Goal: Task Accomplishment & Management: Manage account settings

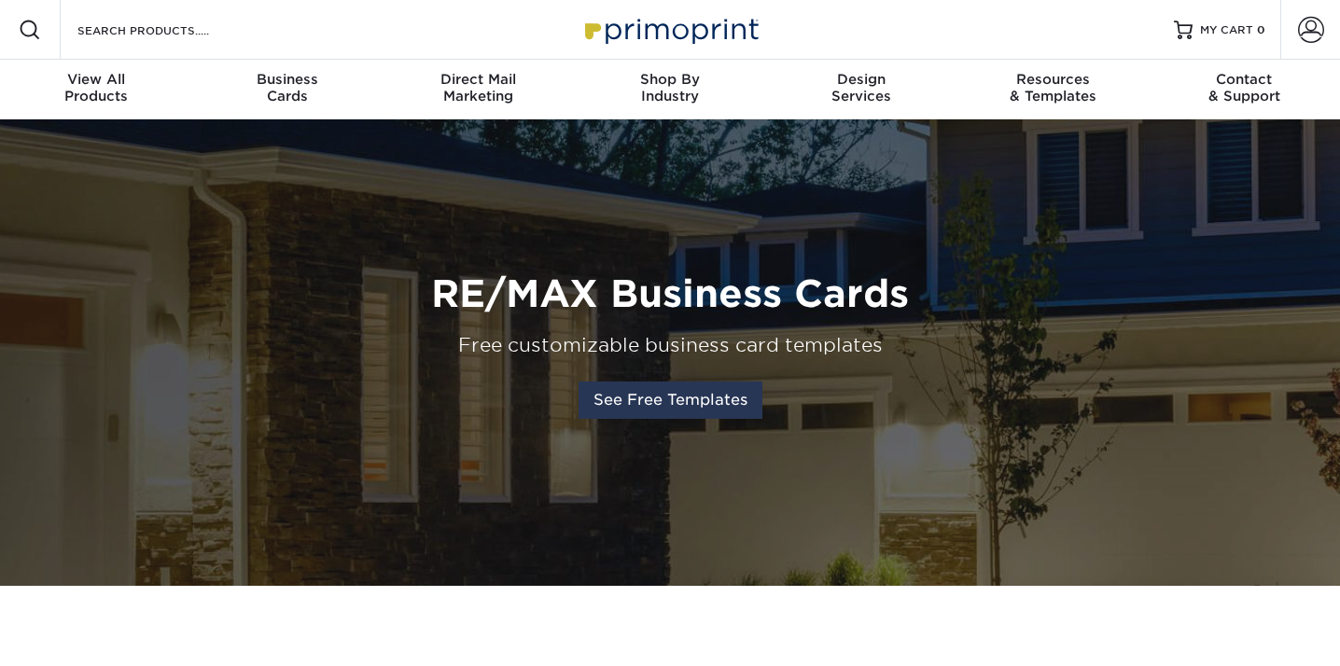
click at [635, 412] on link "See Free Templates" at bounding box center [671, 400] width 184 height 37
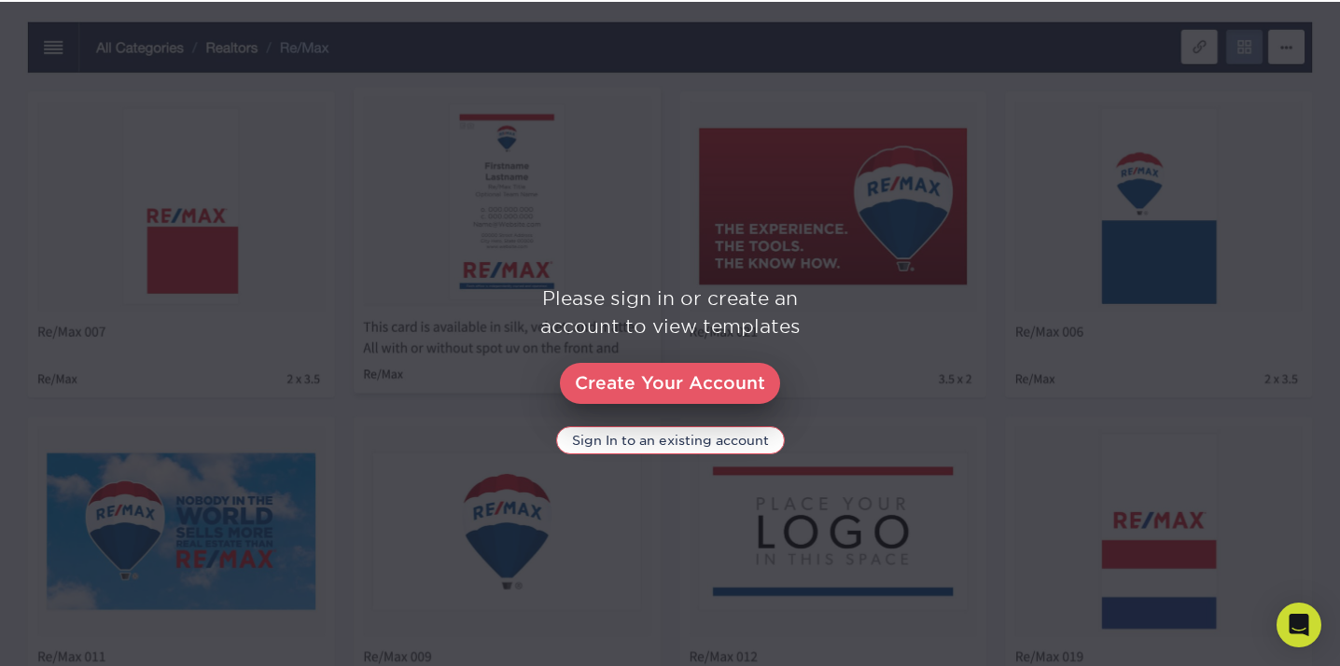
scroll to position [885, 0]
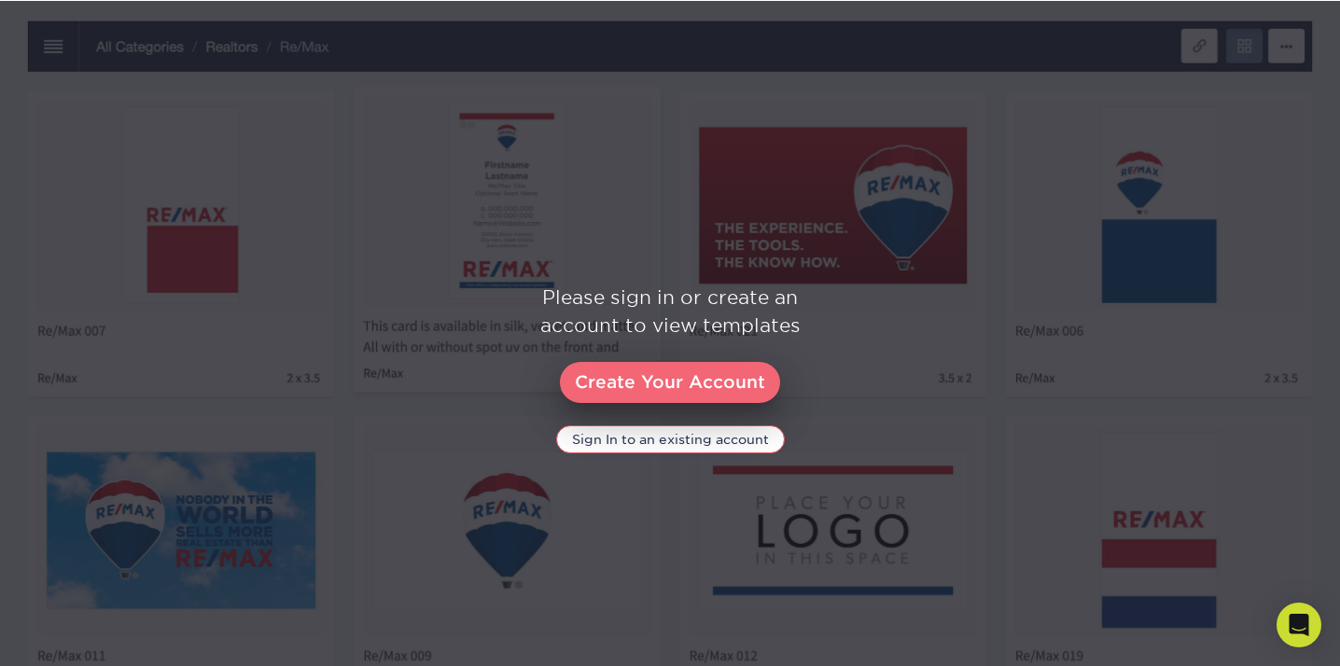
click at [653, 383] on link "Create Your Account" at bounding box center [670, 382] width 220 height 41
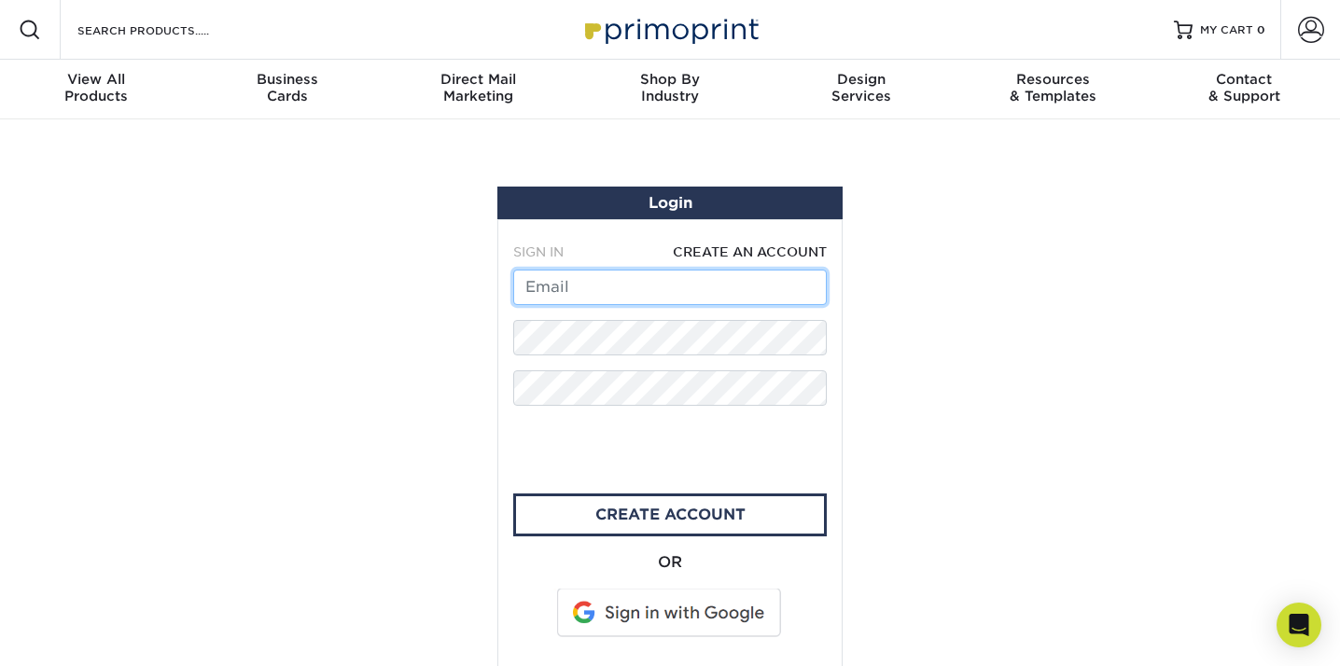
click at [645, 289] on input "text" at bounding box center [670, 287] width 314 height 35
type input "max.fabri2@gmail.com"
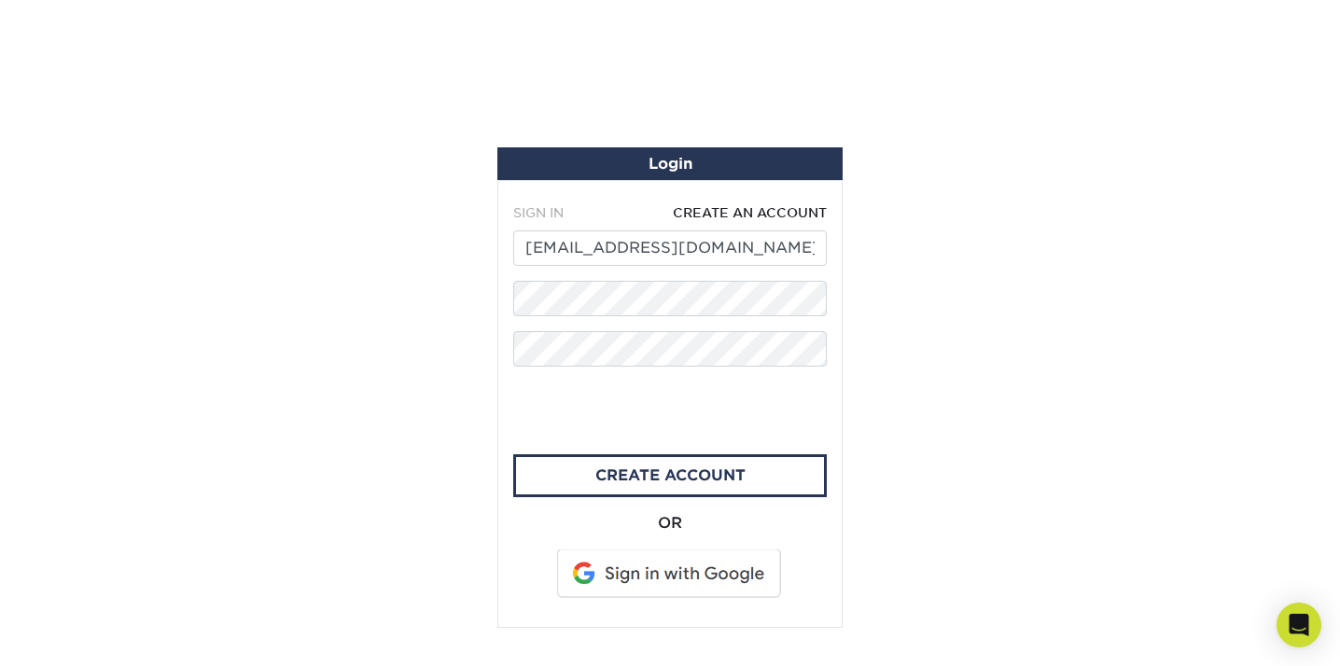
scroll to position [123, 0]
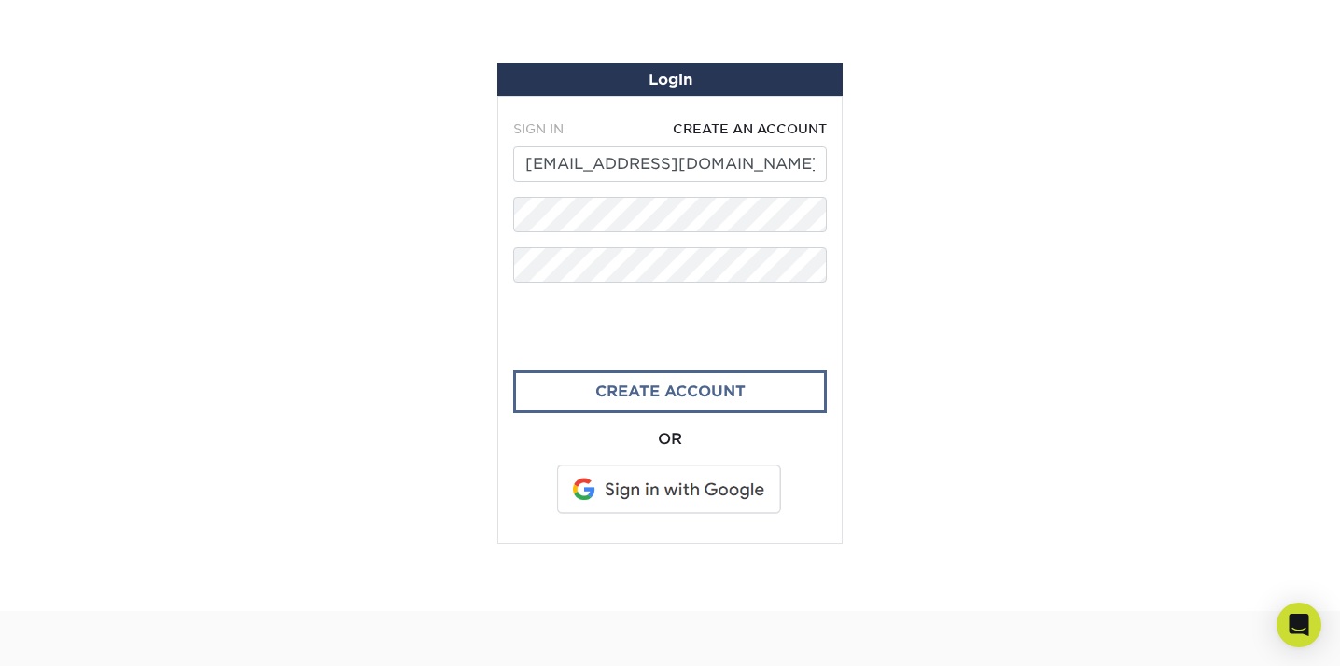
click at [749, 395] on link "create account" at bounding box center [670, 391] width 314 height 43
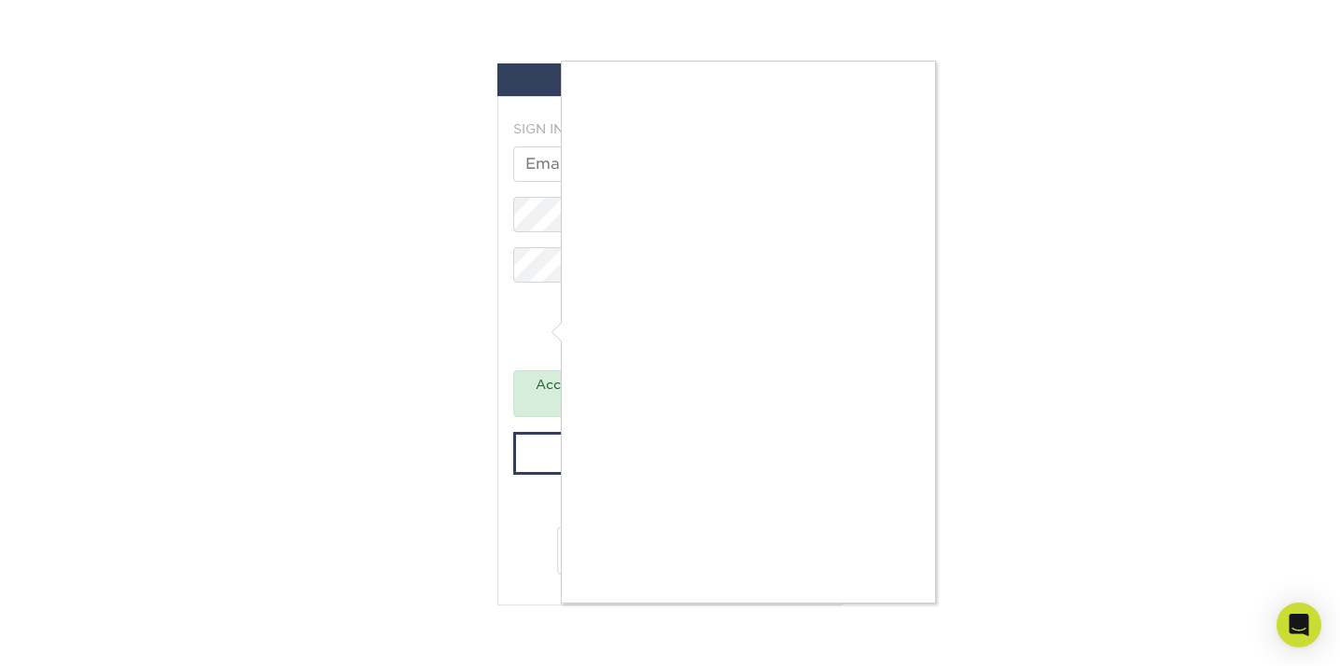
click at [1045, 563] on div at bounding box center [670, 333] width 1340 height 666
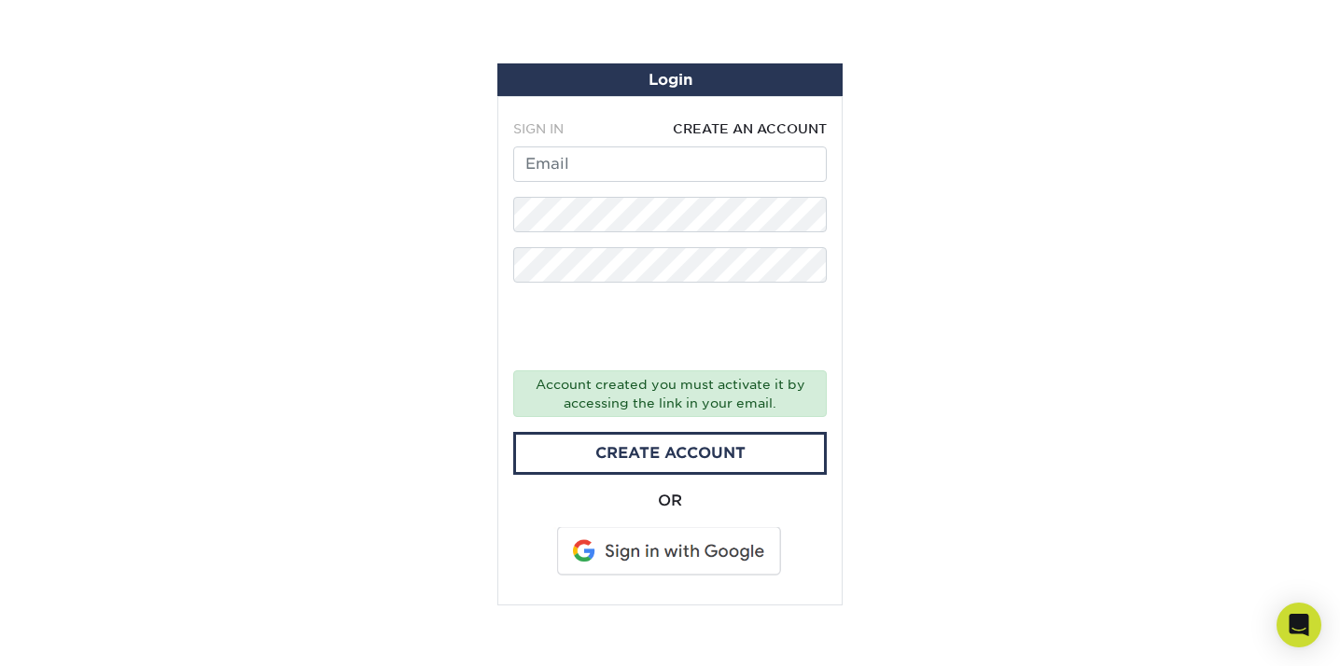
click at [683, 544] on span at bounding box center [671, 551] width 238 height 49
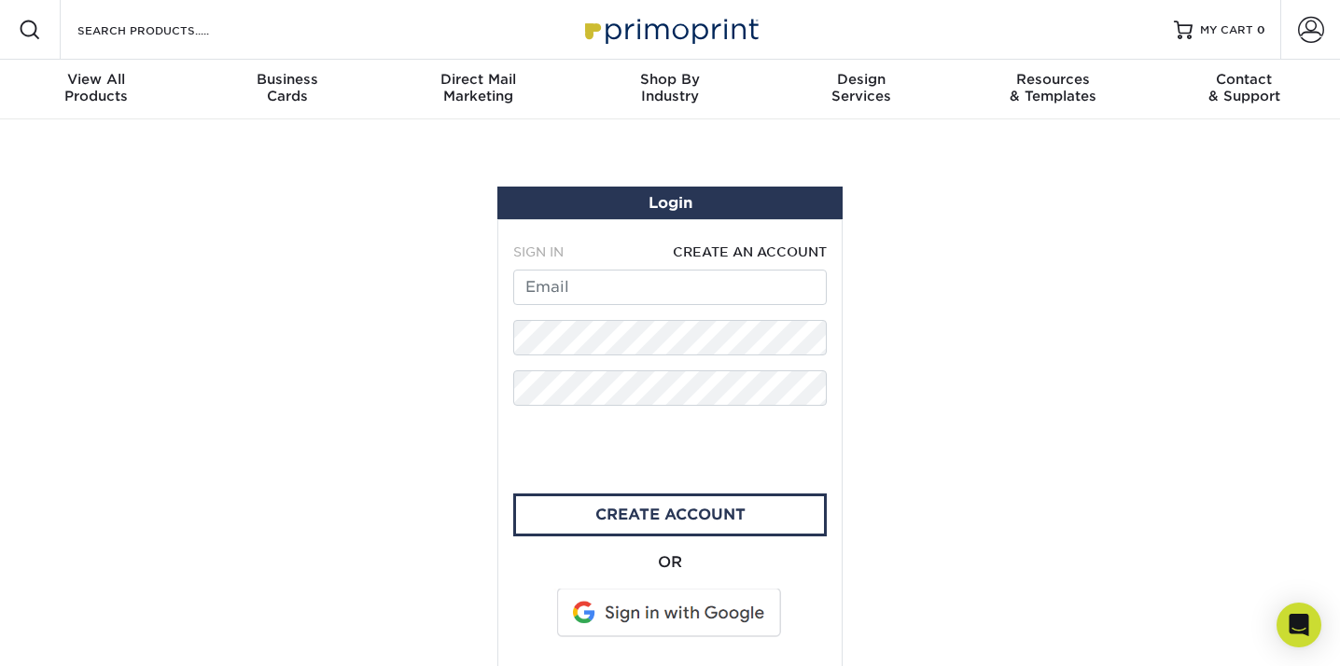
scroll to position [34, 0]
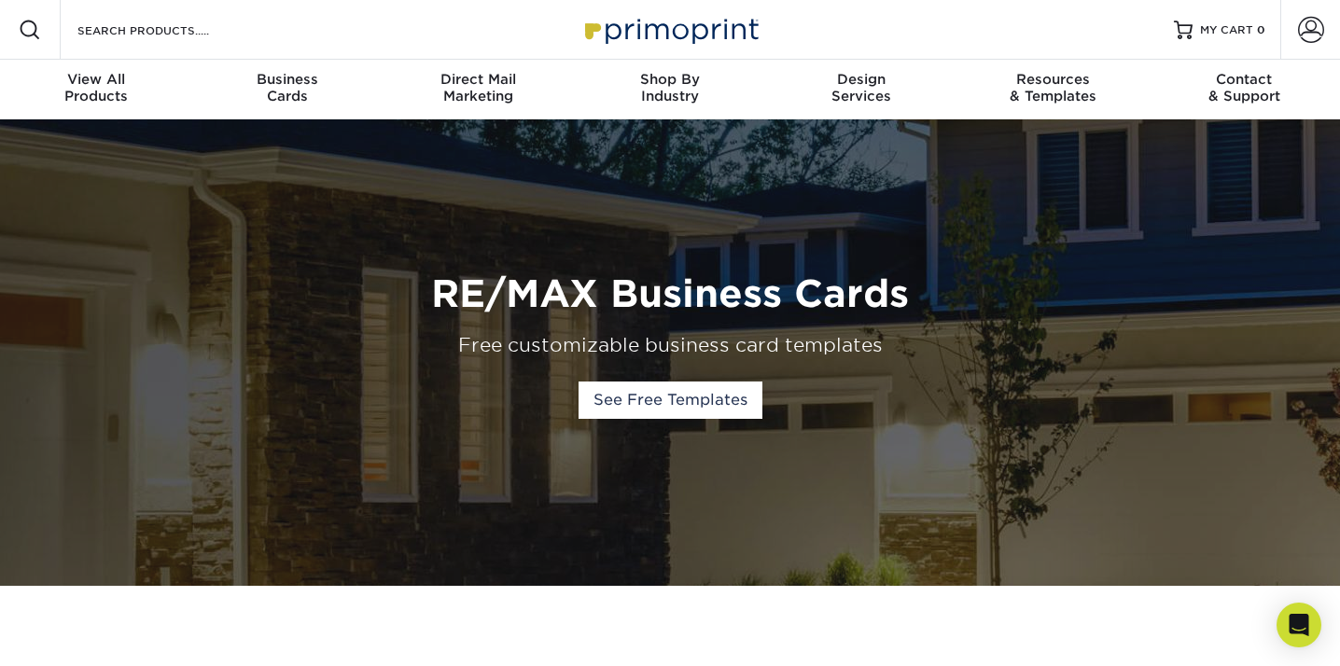
scroll to position [24, 0]
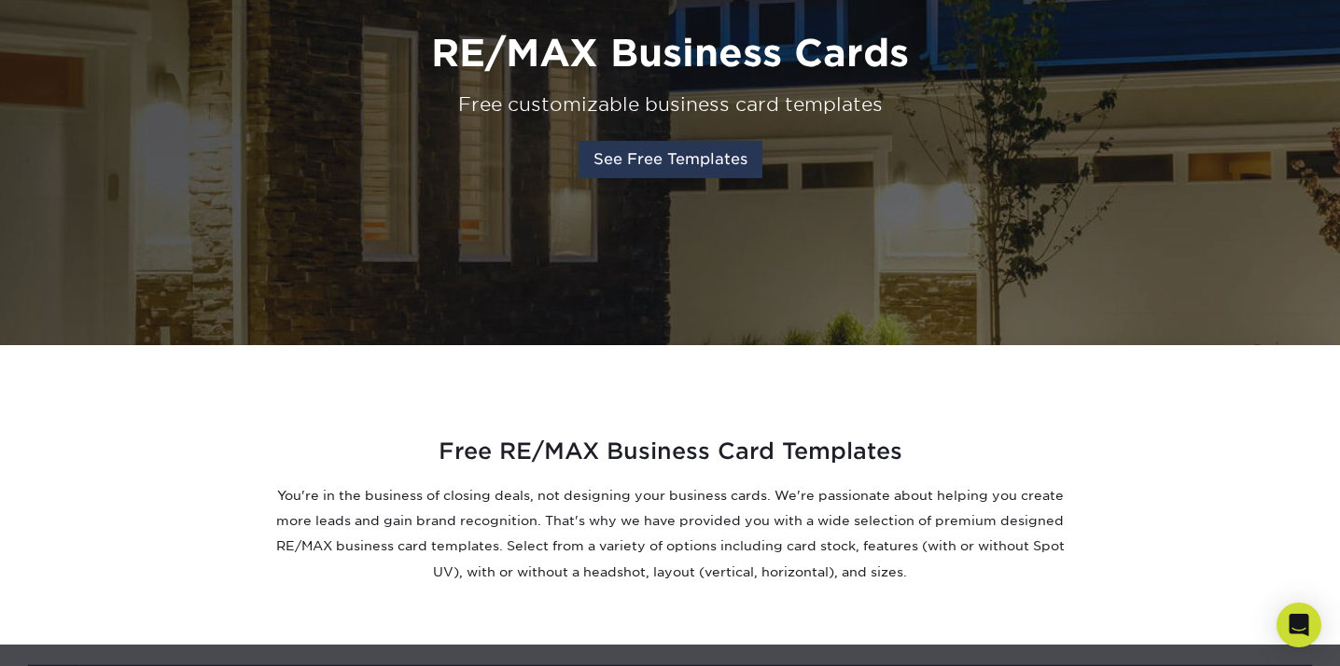
click at [685, 170] on link "See Free Templates" at bounding box center [671, 159] width 184 height 37
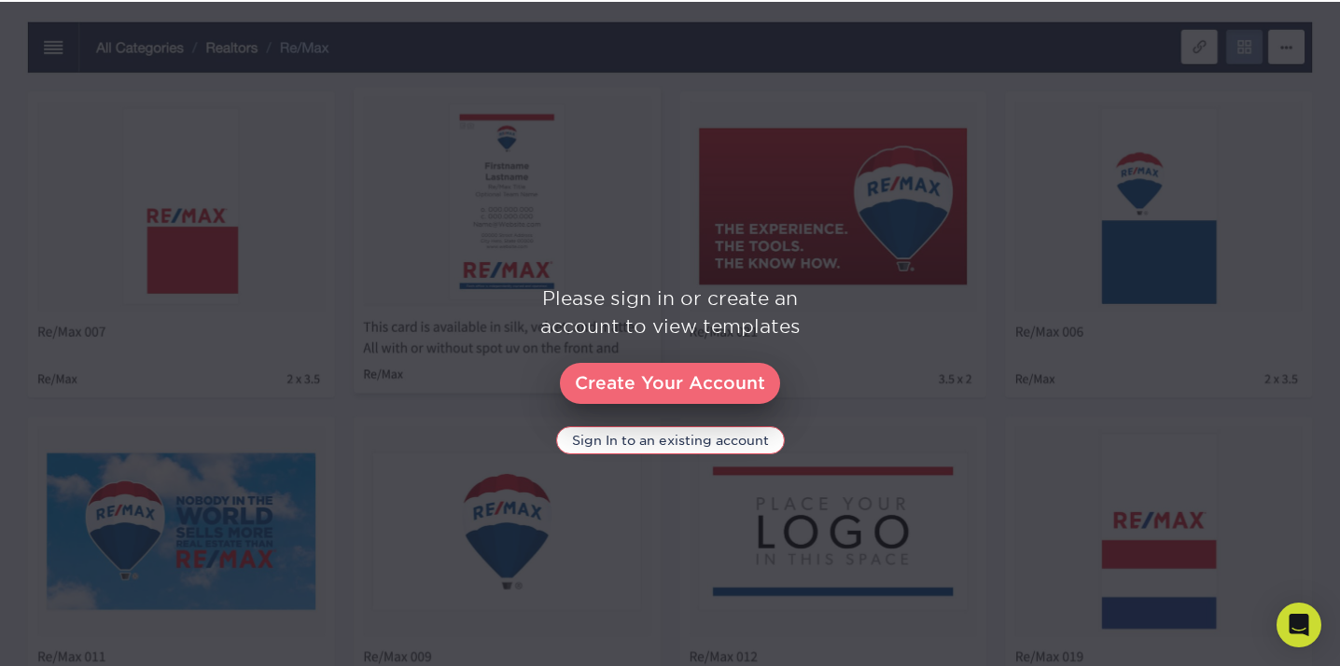
scroll to position [885, 0]
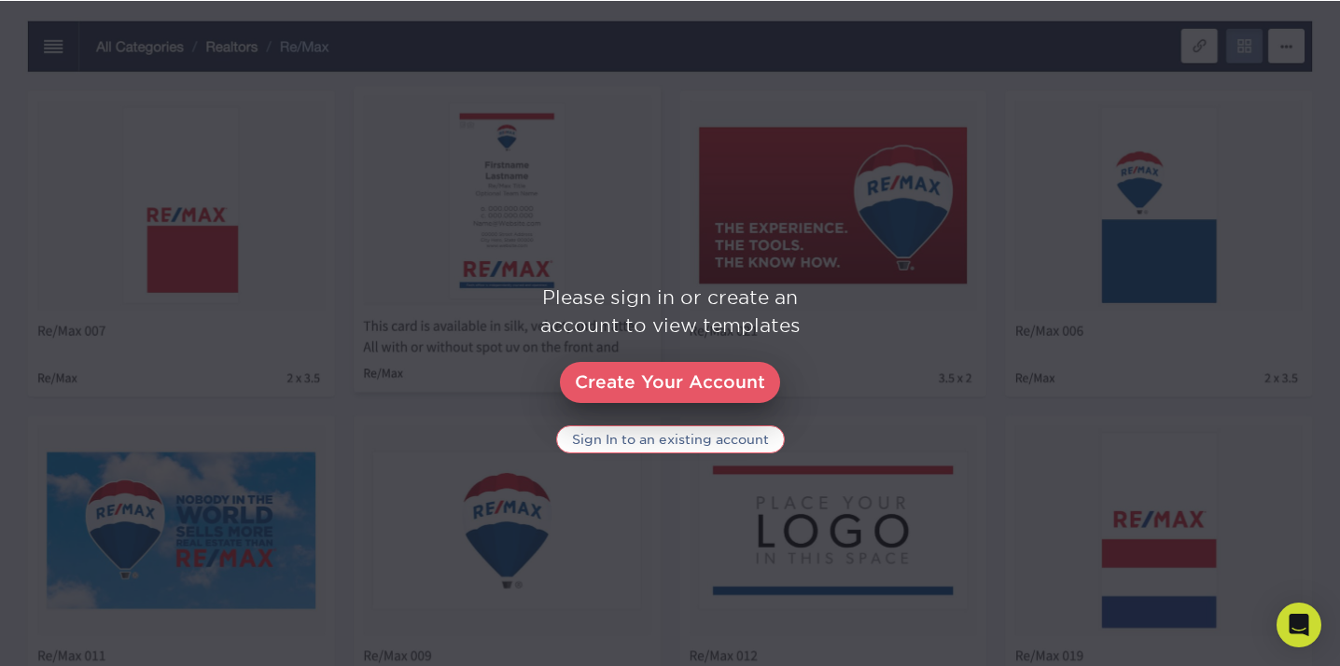
click at [675, 442] on link "Sign In to an existing account" at bounding box center [670, 440] width 229 height 28
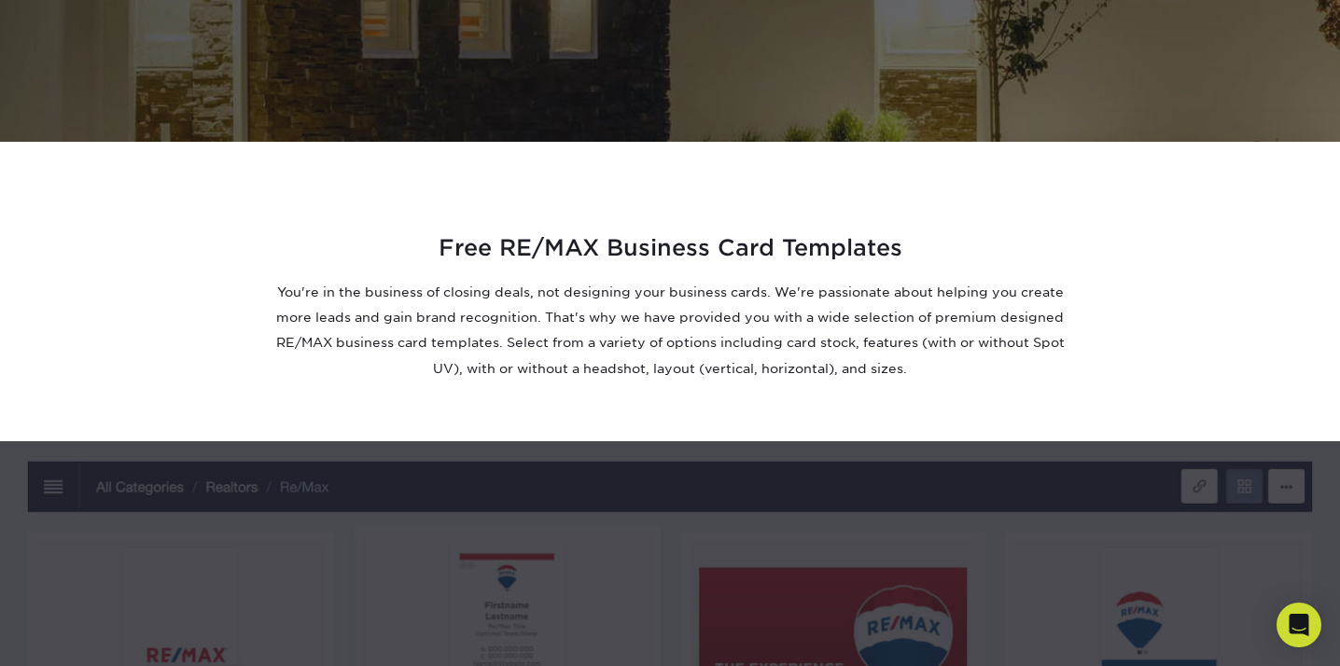
scroll to position [921, 0]
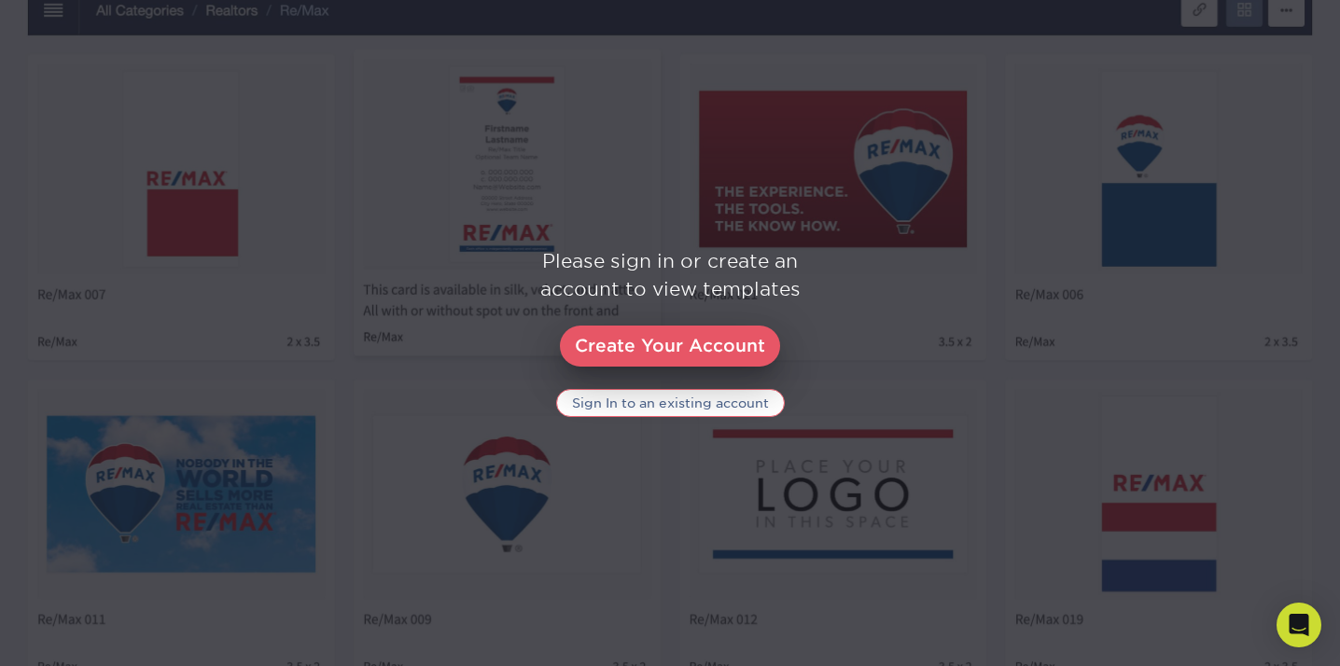
click at [679, 391] on link "Sign In to an existing account" at bounding box center [670, 403] width 229 height 28
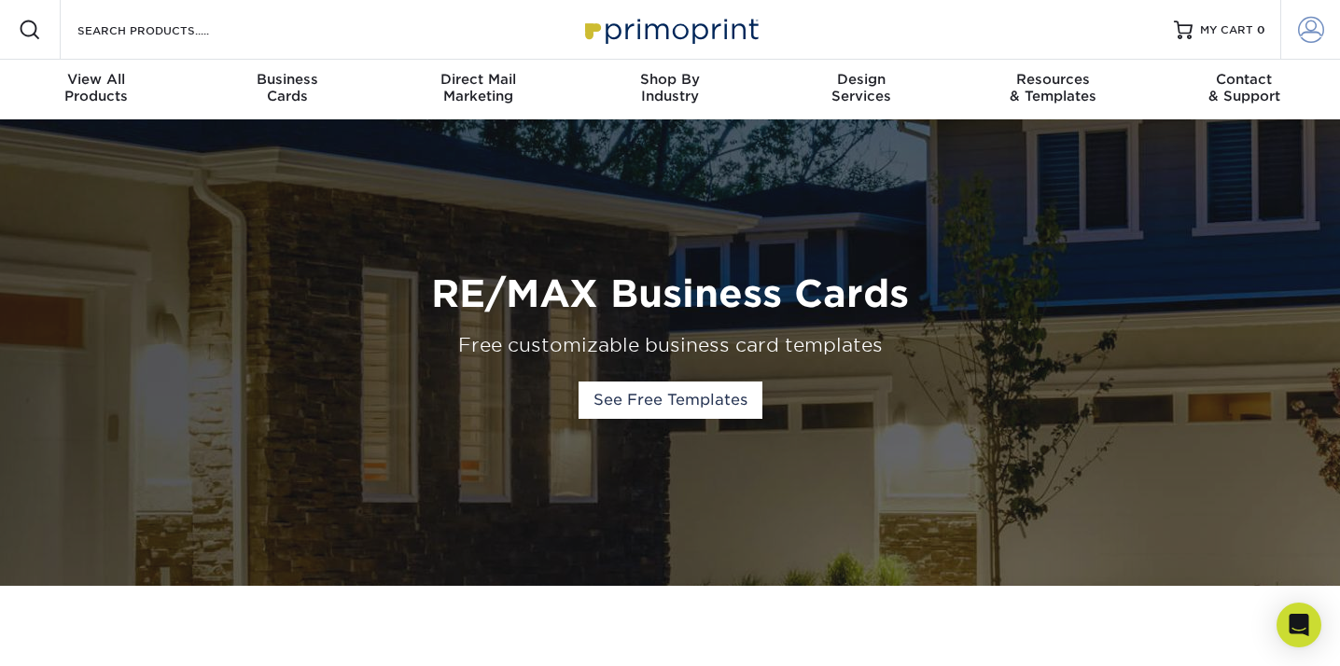
click at [1302, 11] on link "Account" at bounding box center [1310, 30] width 60 height 60
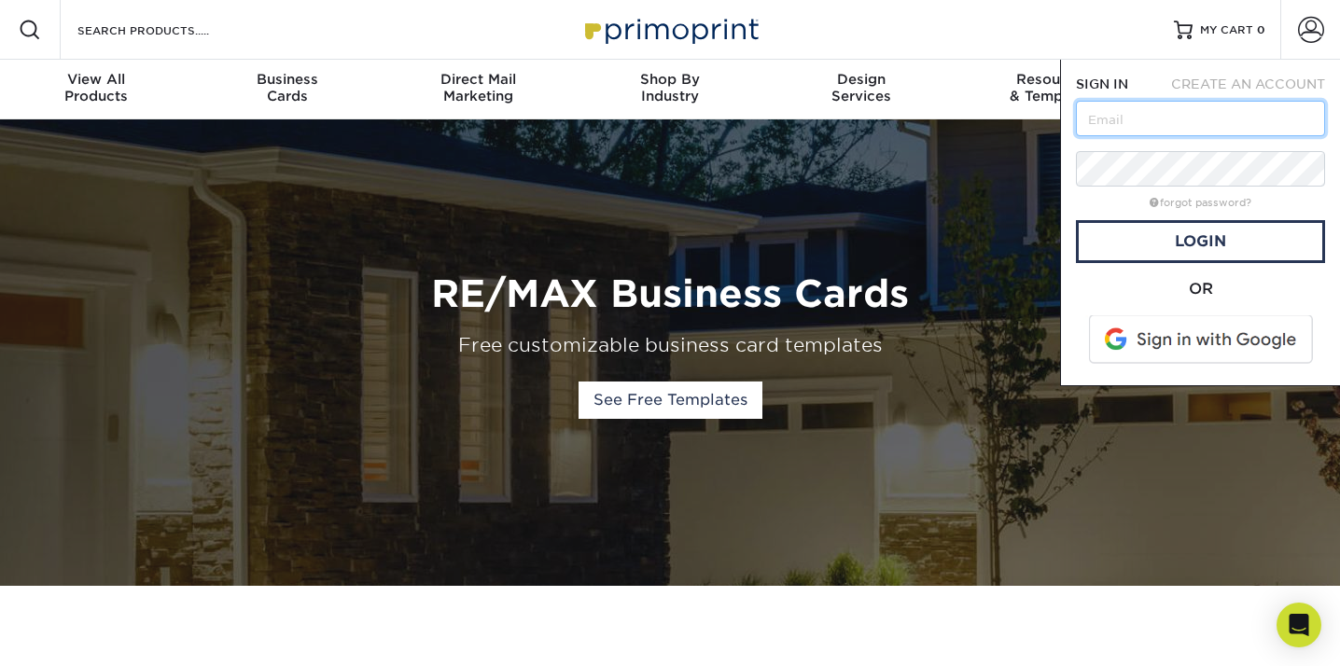
type input "[EMAIL_ADDRESS][DOMAIN_NAME]"
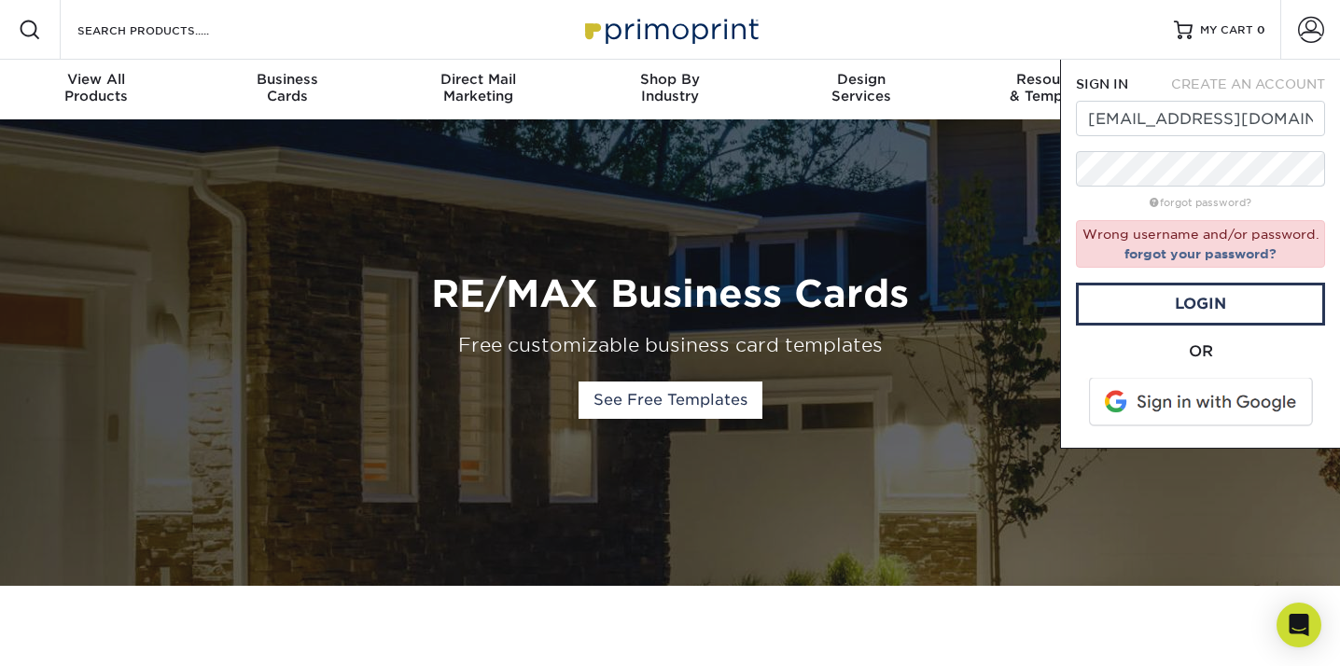
click at [1277, 95] on form "SIGN IN CREATE AN ACCOUNT max.fabri2@gmail.com forgot password? Wrong username …" at bounding box center [1200, 254] width 249 height 358
click at [1277, 90] on span "CREATE AN ACCOUNT" at bounding box center [1248, 84] width 154 height 15
type input "max.fabri2@gmail.com"
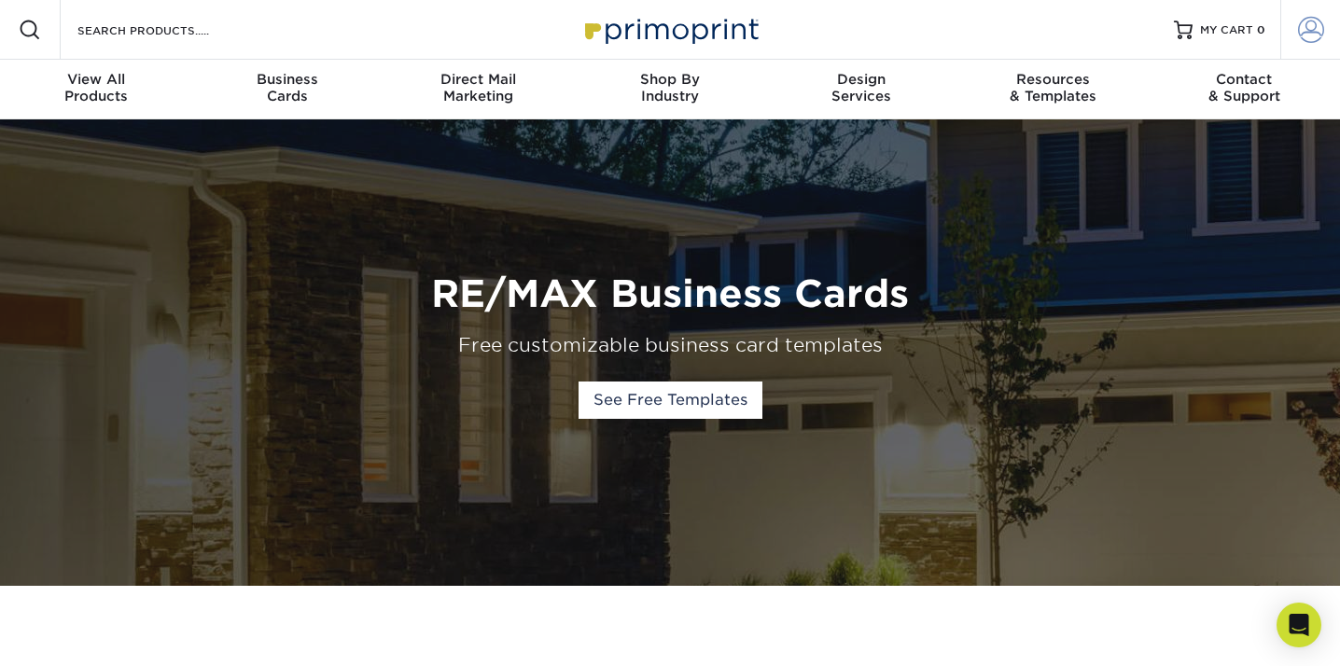
click at [1314, 40] on span at bounding box center [1311, 30] width 26 height 26
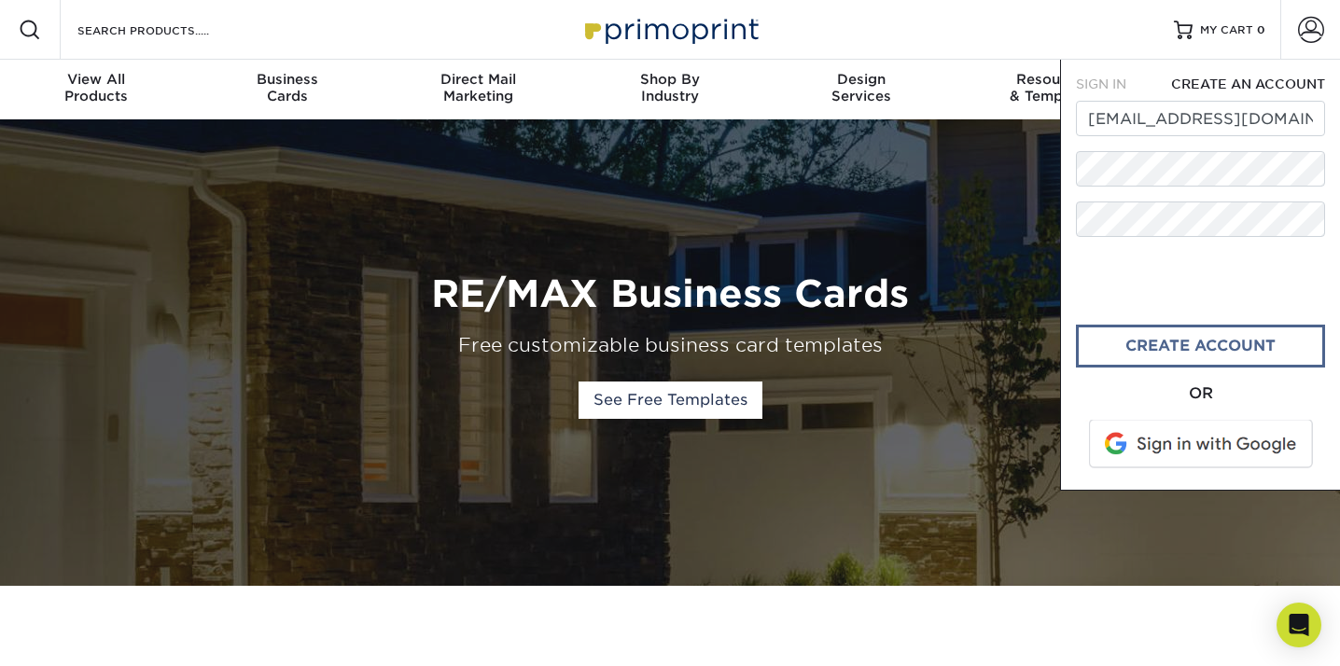
click at [1157, 341] on link "create account" at bounding box center [1200, 346] width 249 height 43
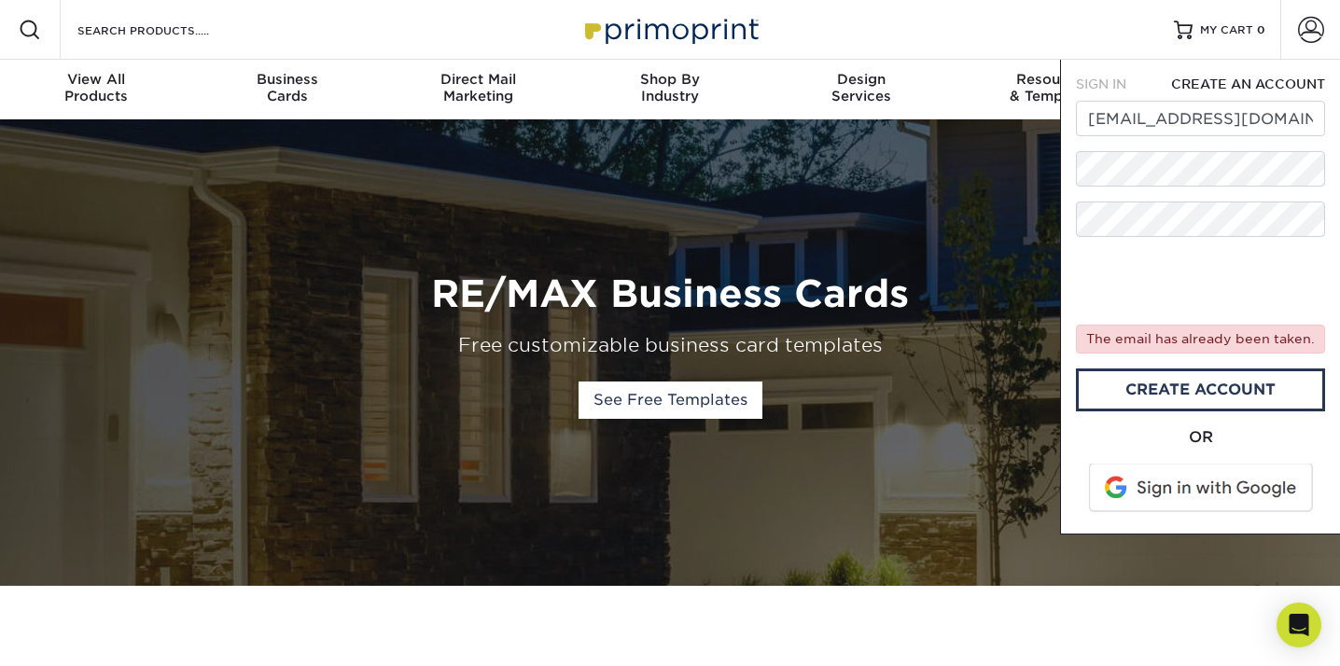
click at [1174, 520] on div "SIGN IN CREATE AN ACCOUNT max.fabri2@gmail.com forgot password? The email has a…" at bounding box center [1200, 297] width 280 height 475
click at [1183, 495] on span at bounding box center [1202, 488] width 238 height 49
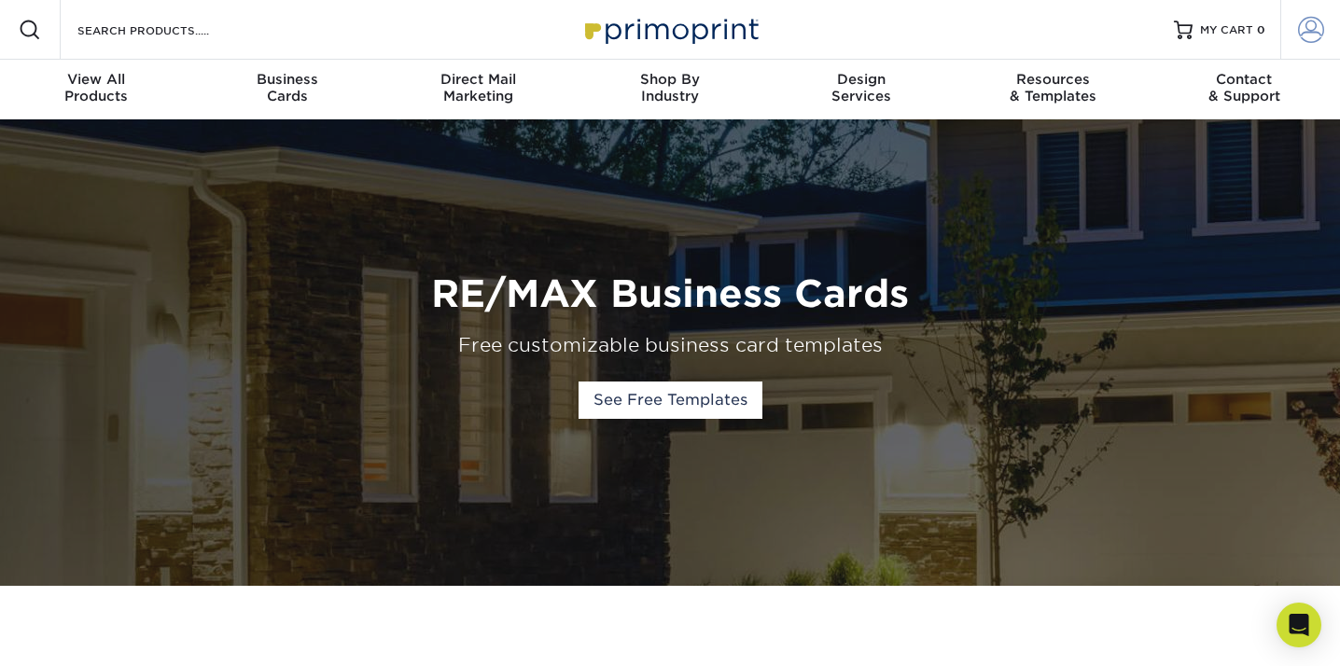
click at [1320, 29] on span at bounding box center [1311, 30] width 26 height 26
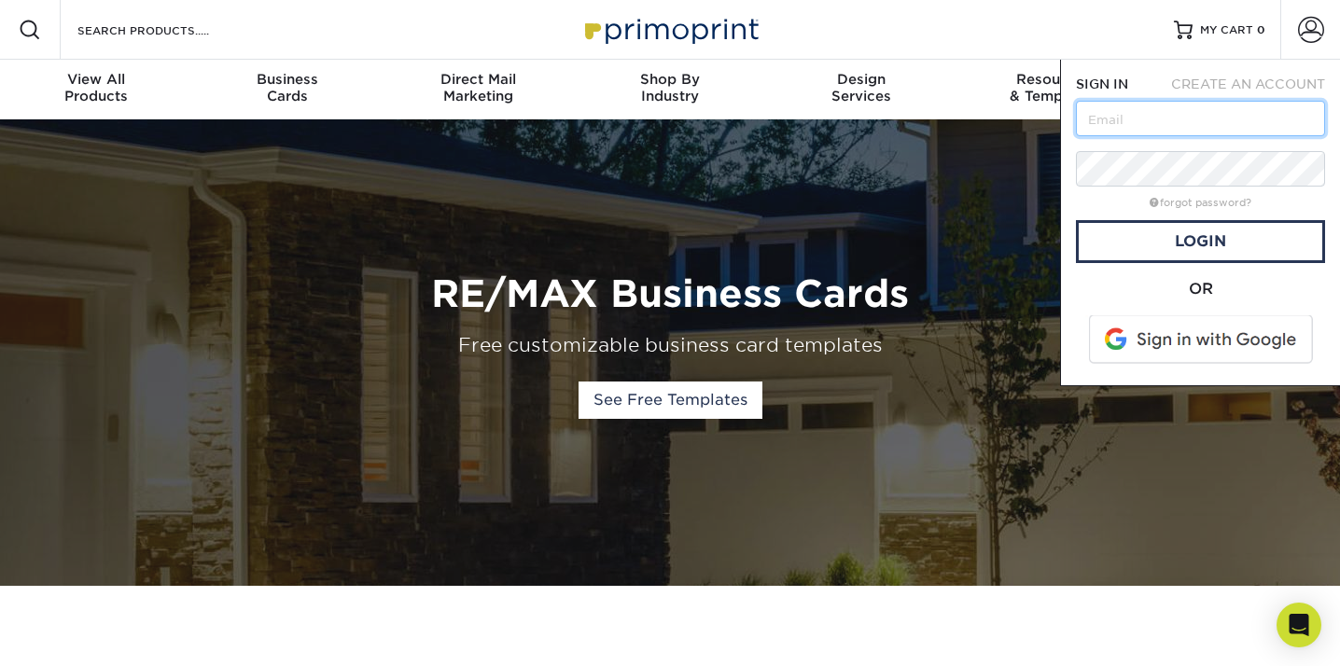
type input "[EMAIL_ADDRESS][DOMAIN_NAME]"
click at [1183, 240] on link "Login" at bounding box center [1200, 241] width 249 height 43
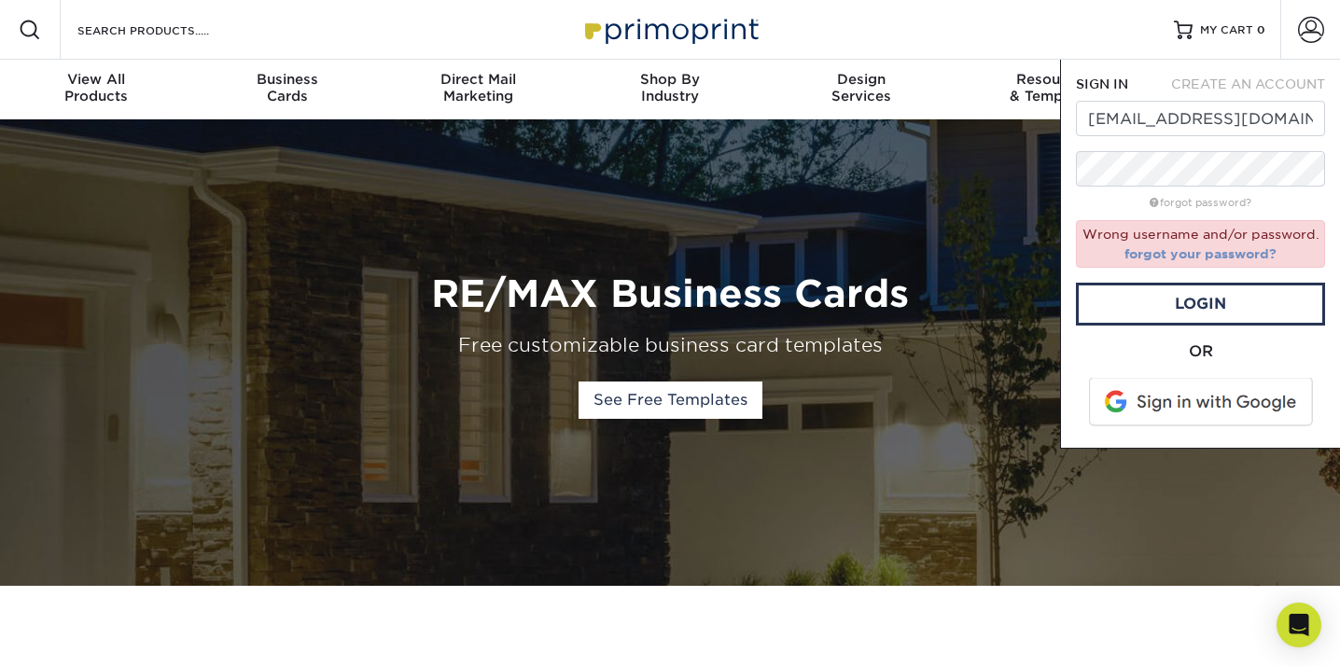
click at [1162, 255] on link "forgot your password?" at bounding box center [1201, 253] width 152 height 15
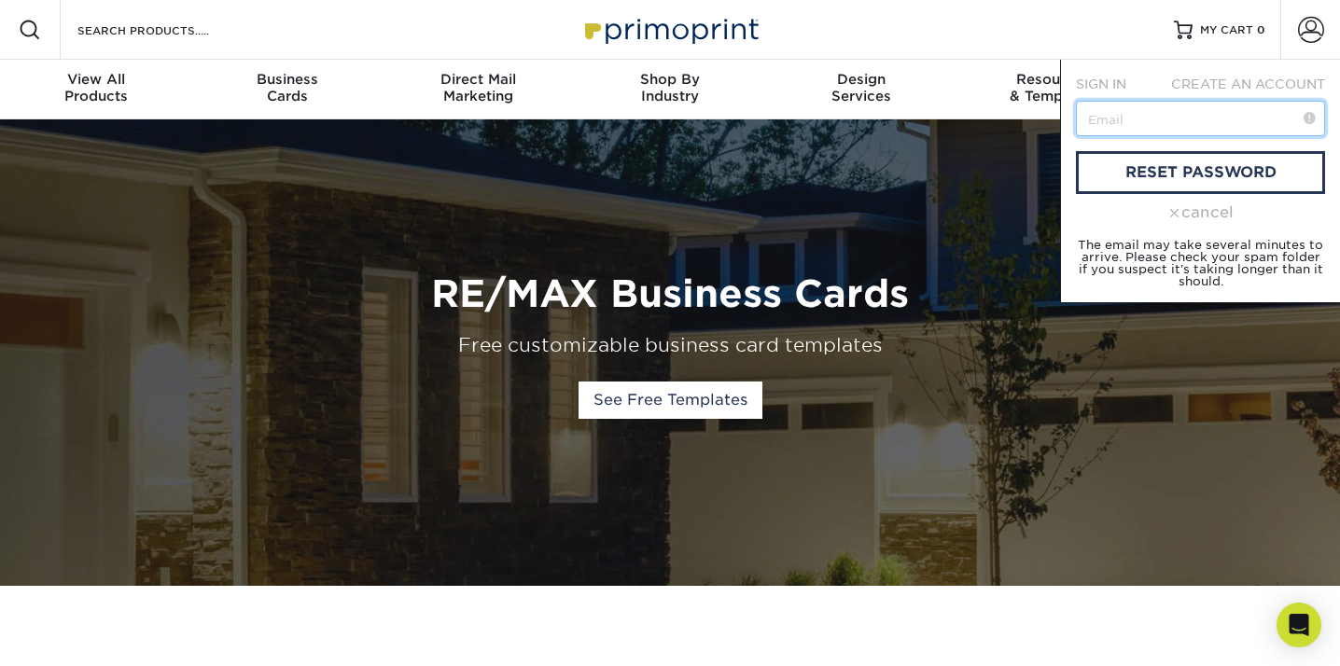
click at [1179, 122] on input "text" at bounding box center [1200, 118] width 249 height 35
type input "[EMAIL_ADDRESS][DOMAIN_NAME]"
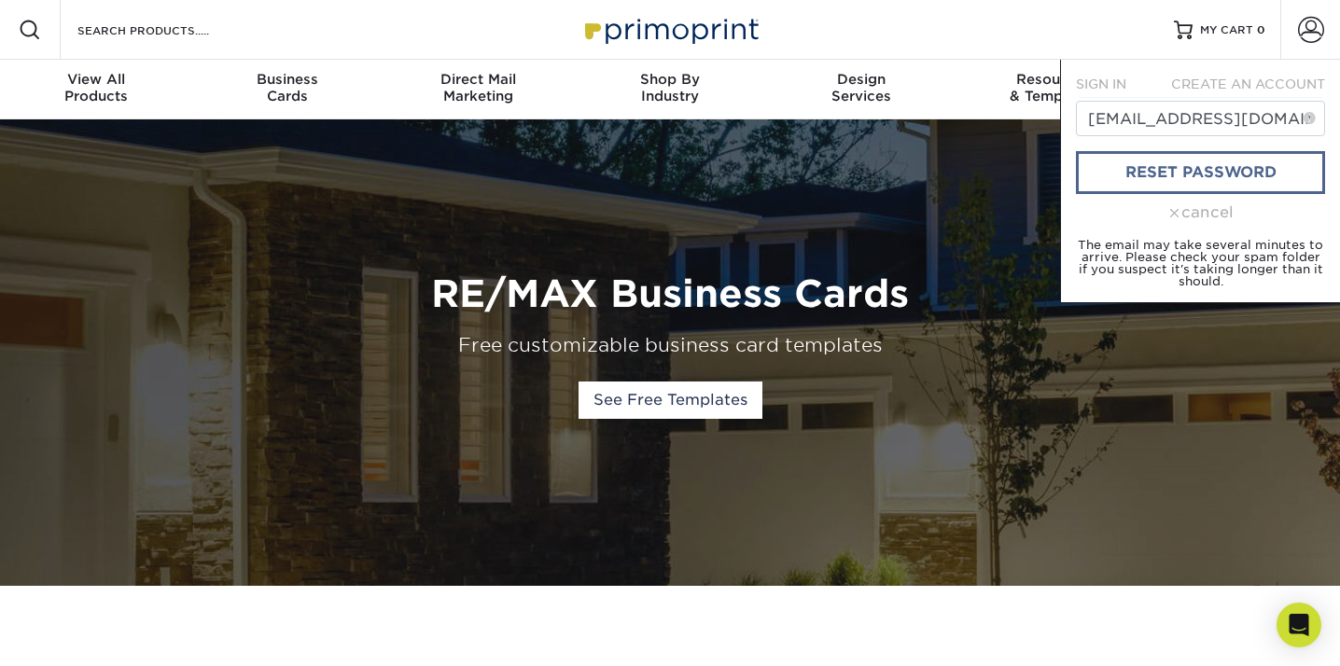
click at [1185, 186] on link "reset password" at bounding box center [1200, 172] width 249 height 43
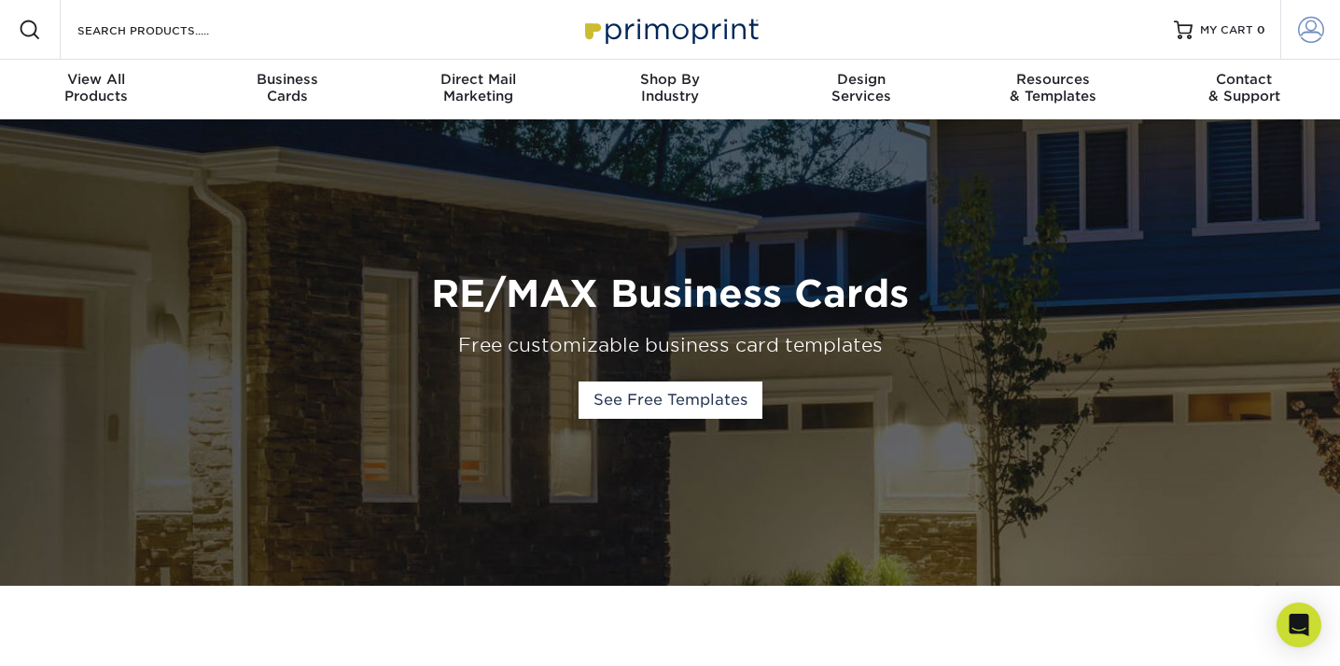
click at [1303, 26] on span at bounding box center [1311, 30] width 26 height 26
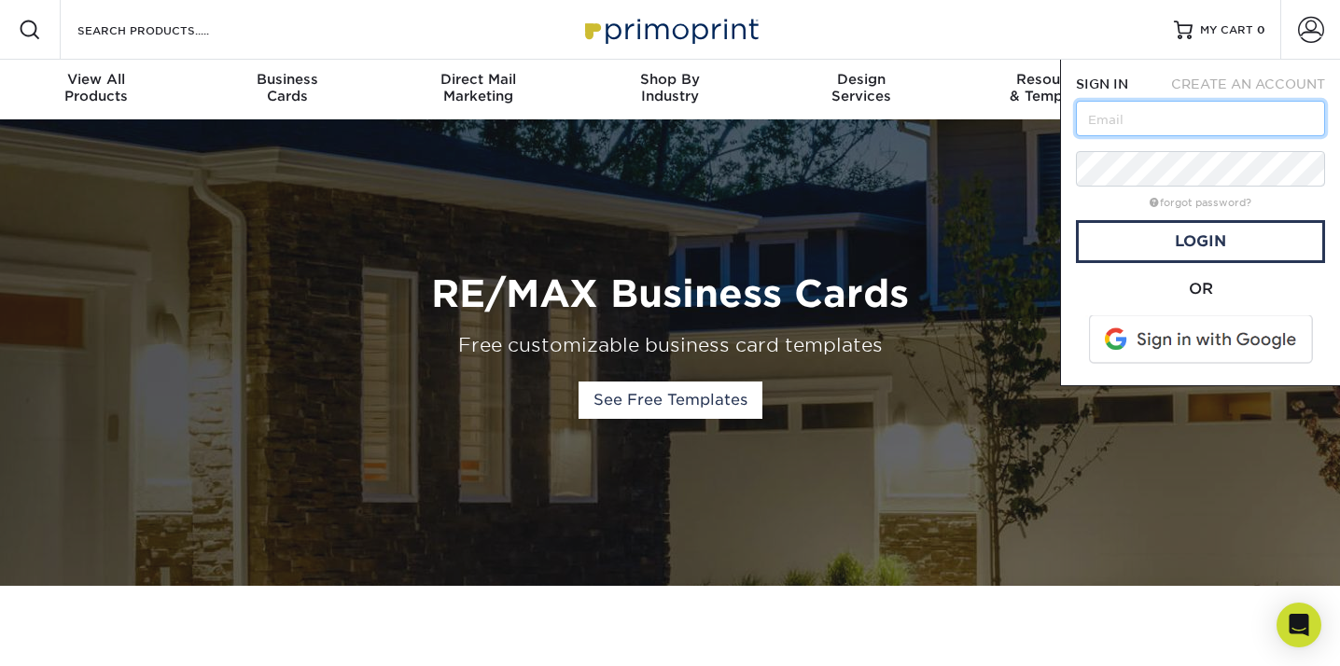
type input "[EMAIL_ADDRESS][DOMAIN_NAME]"
click at [1164, 240] on link "Login" at bounding box center [1200, 241] width 249 height 43
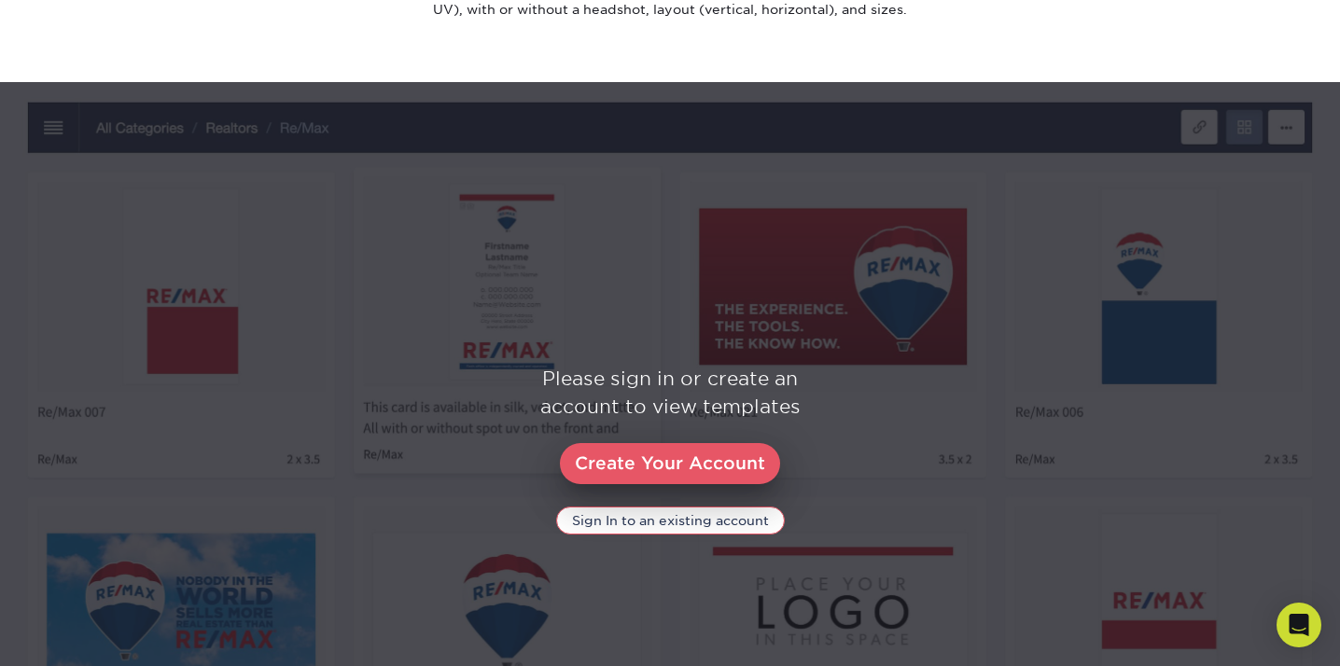
scroll to position [1000, 0]
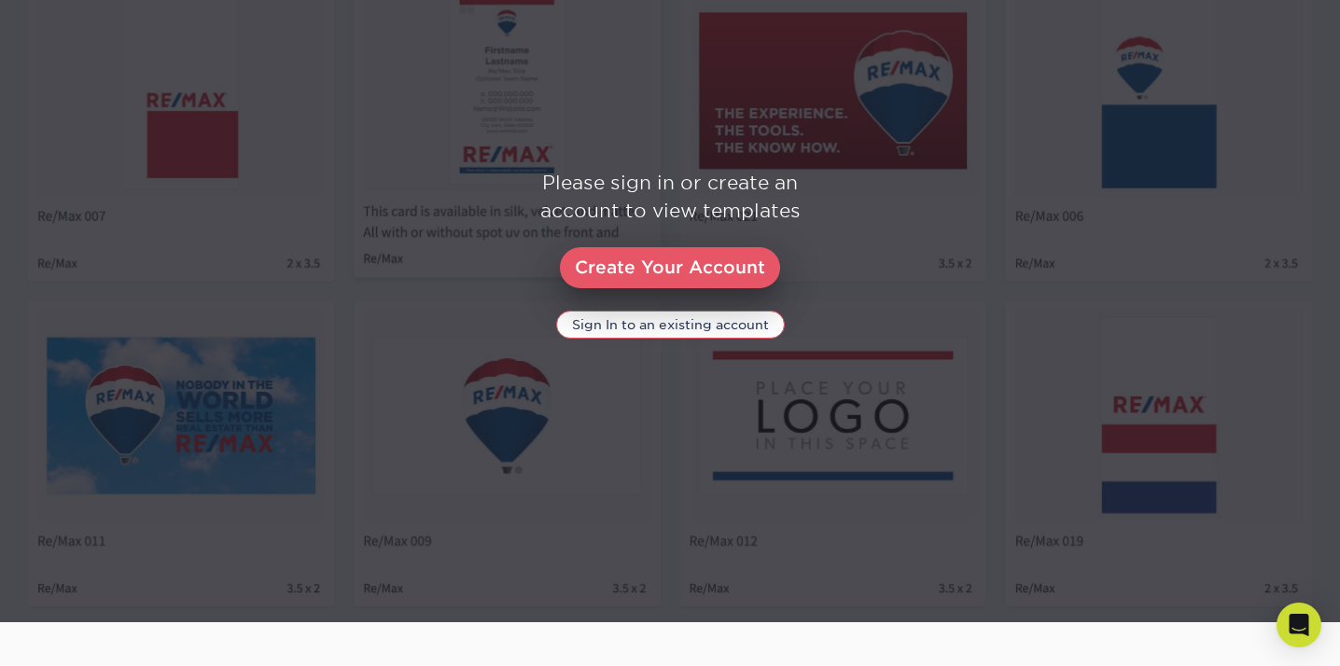
click at [719, 310] on div "Please sign in or create an account to view templates Create Your Account Sign …" at bounding box center [670, 254] width 1340 height 170
click at [717, 316] on link "Sign In to an existing account" at bounding box center [670, 325] width 229 height 28
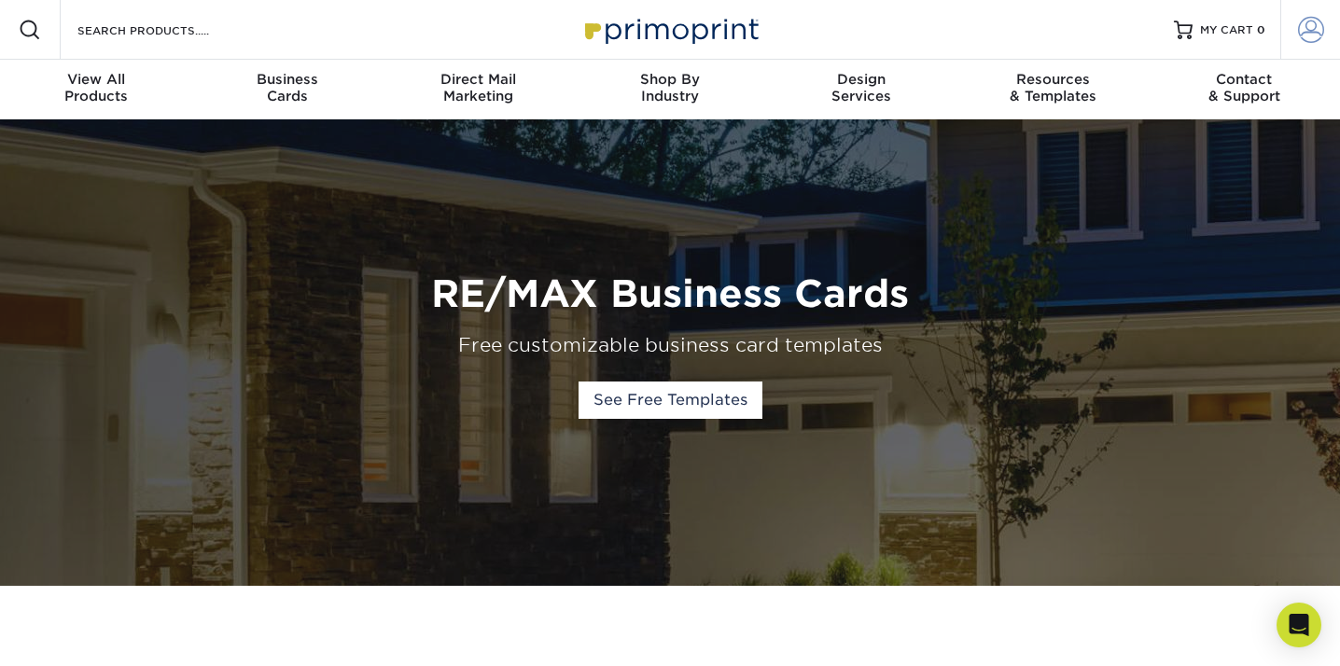
click at [1317, 4] on link "Account" at bounding box center [1310, 30] width 60 height 60
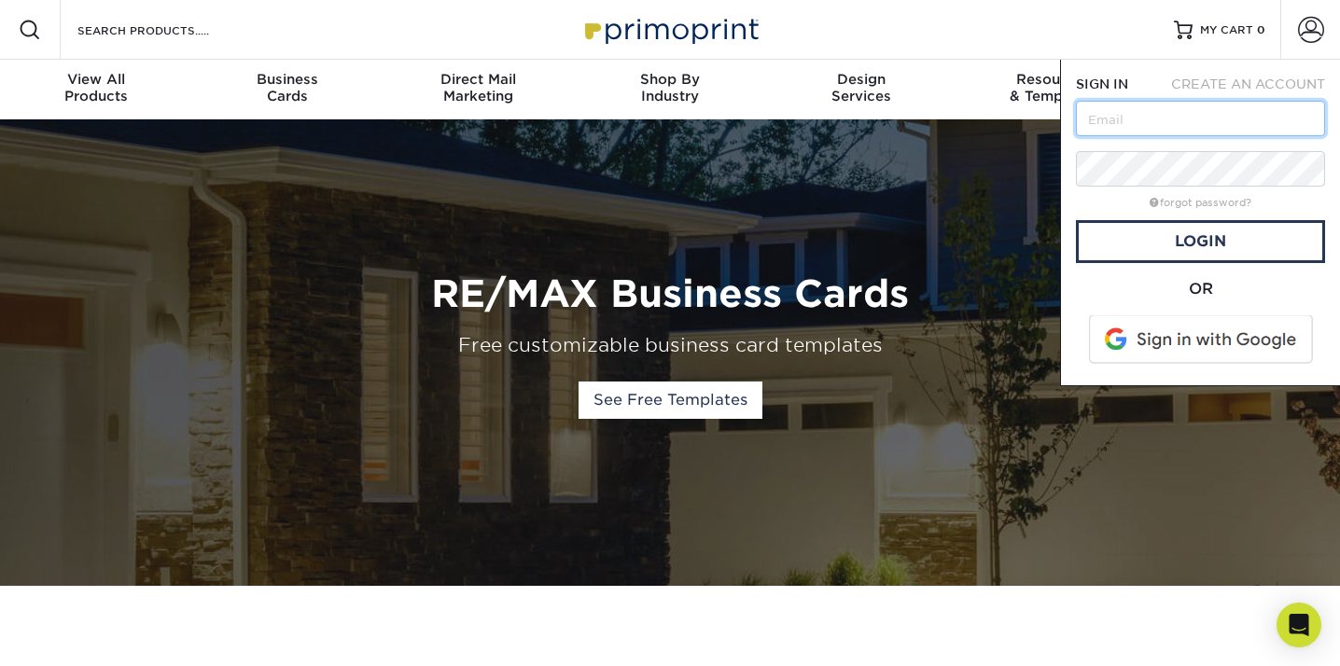
type input "[EMAIL_ADDRESS][DOMAIN_NAME]"
click at [1212, 248] on link "Login" at bounding box center [1200, 241] width 249 height 43
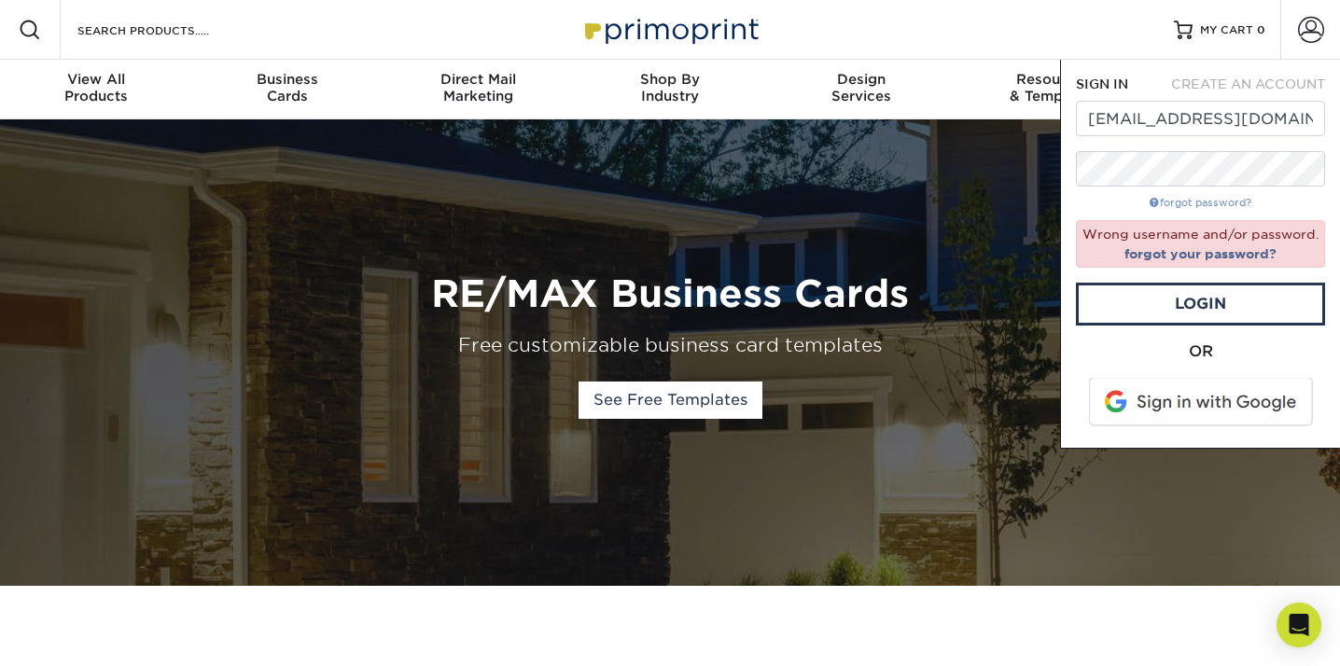
click at [1199, 203] on link "forgot password?" at bounding box center [1201, 203] width 102 height 12
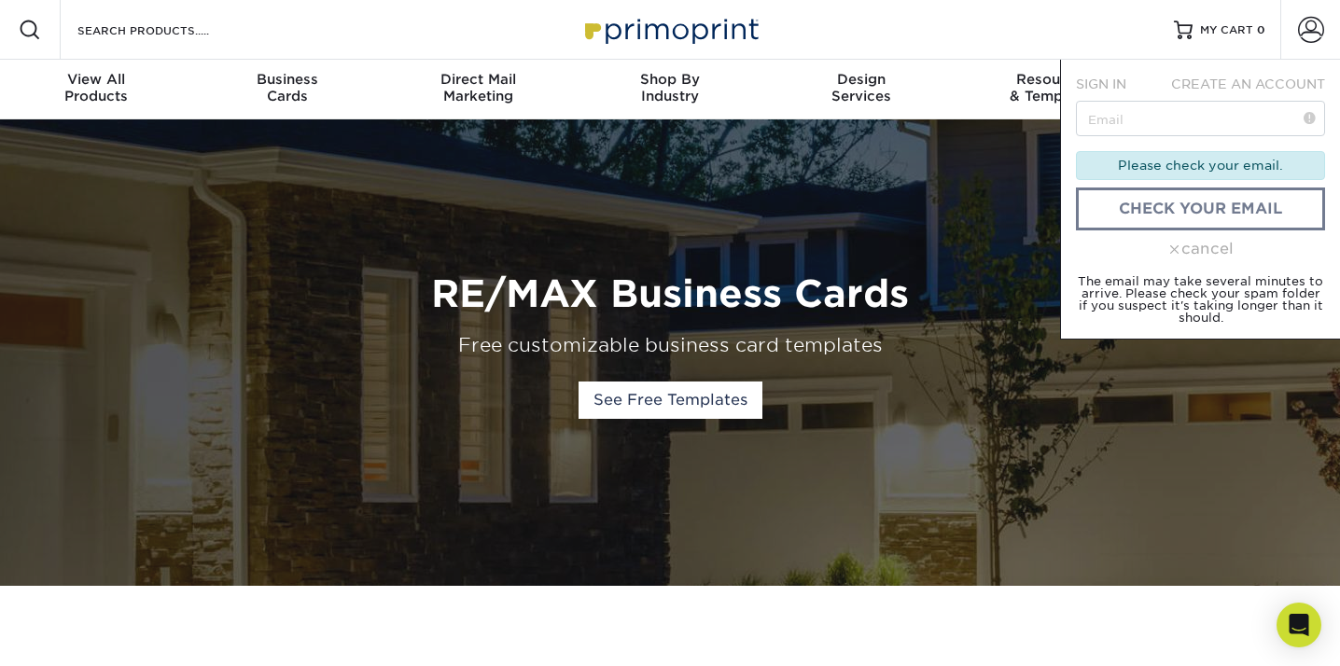
click at [1186, 137] on form "SIGN IN CREATE AN ACCOUNT Please check your email. check your email cancel The …" at bounding box center [1200, 199] width 249 height 249
click at [1183, 124] on input "text" at bounding box center [1200, 118] width 249 height 35
type input "[EMAIL_ADDRESS][DOMAIN_NAME]"
click at [1198, 193] on link "check your email" at bounding box center [1200, 209] width 249 height 43
click at [1181, 242] on div "cancel" at bounding box center [1200, 249] width 249 height 22
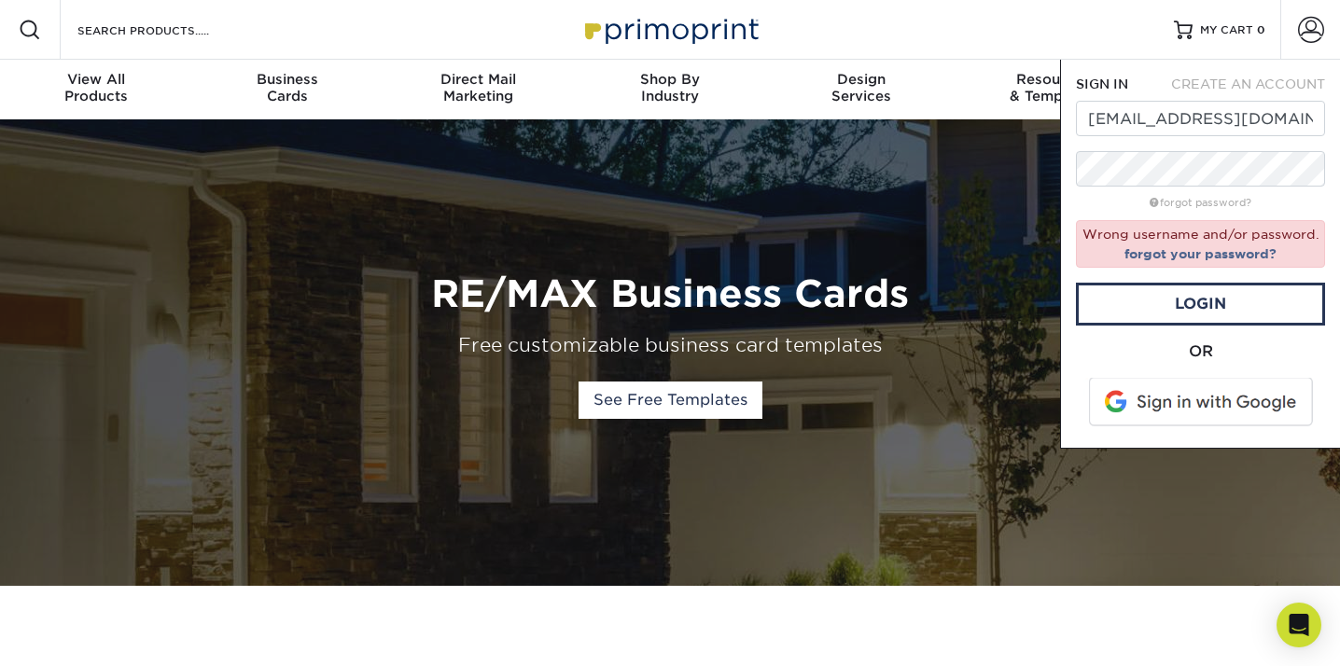
click at [1192, 148] on form "SIGN IN CREATE AN ACCOUNT max.fabri2@gmail.com forgot password? Wrong username …" at bounding box center [1200, 254] width 249 height 358
click at [1075, 164] on div "SIGN IN CREATE AN ACCOUNT max.fabri2@gmail.com forgot password? Wrong username …" at bounding box center [1200, 254] width 280 height 389
click at [1189, 293] on link "Login" at bounding box center [1200, 304] width 249 height 43
click at [1237, 318] on link "Login" at bounding box center [1200, 304] width 249 height 43
click at [1316, 14] on link "Account" at bounding box center [1310, 30] width 60 height 60
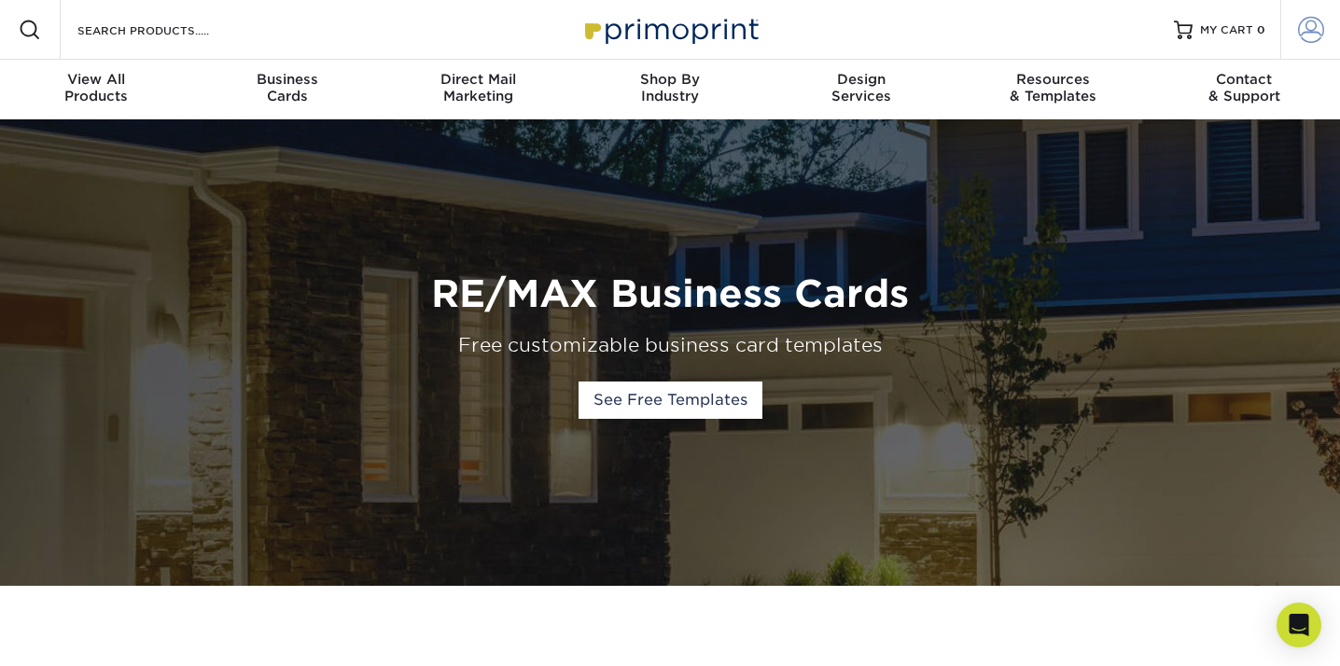
click at [1303, 16] on link "Account" at bounding box center [1310, 30] width 60 height 60
click at [1307, 41] on span at bounding box center [1311, 30] width 26 height 26
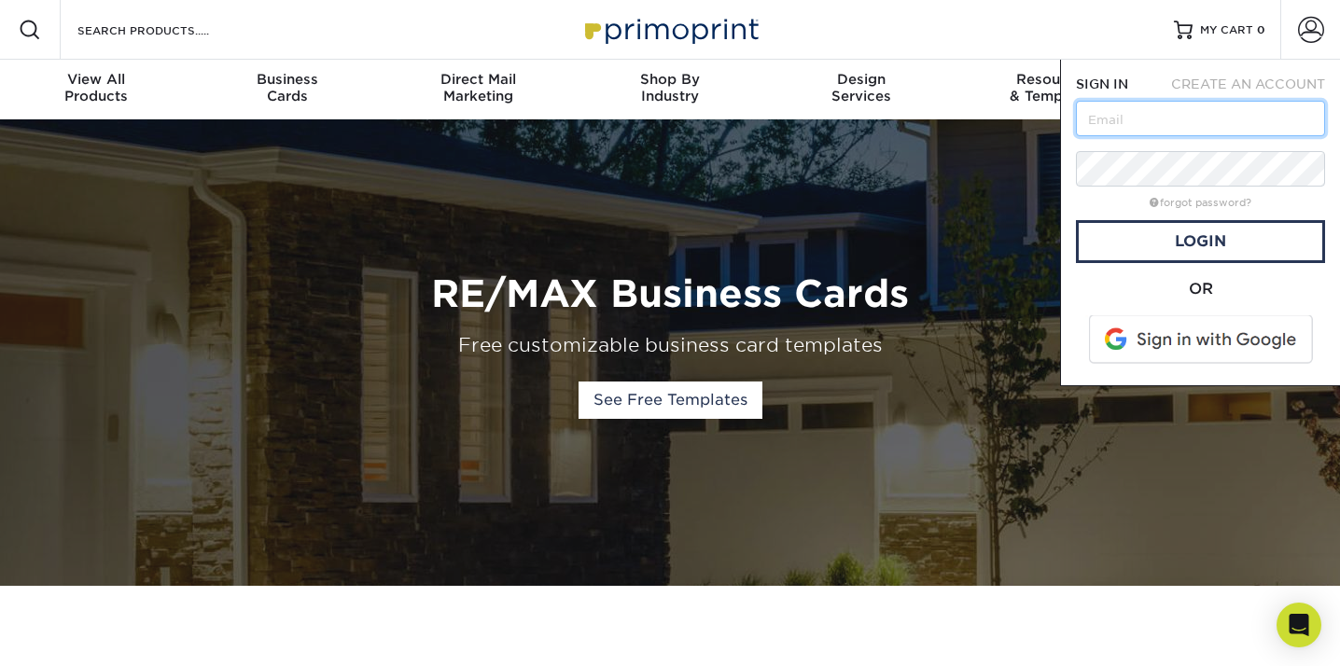
type input "[EMAIL_ADDRESS][DOMAIN_NAME]"
click at [1221, 231] on link "Login" at bounding box center [1200, 241] width 249 height 43
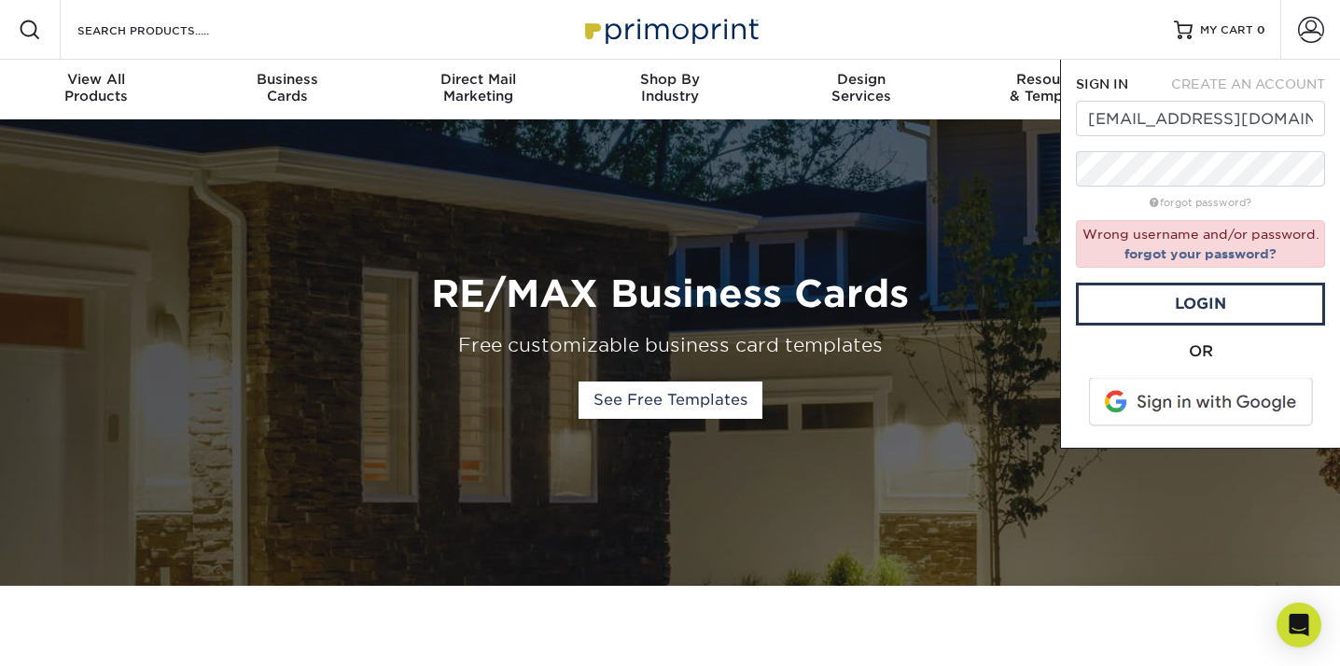
click at [1194, 390] on span at bounding box center [1202, 402] width 238 height 49
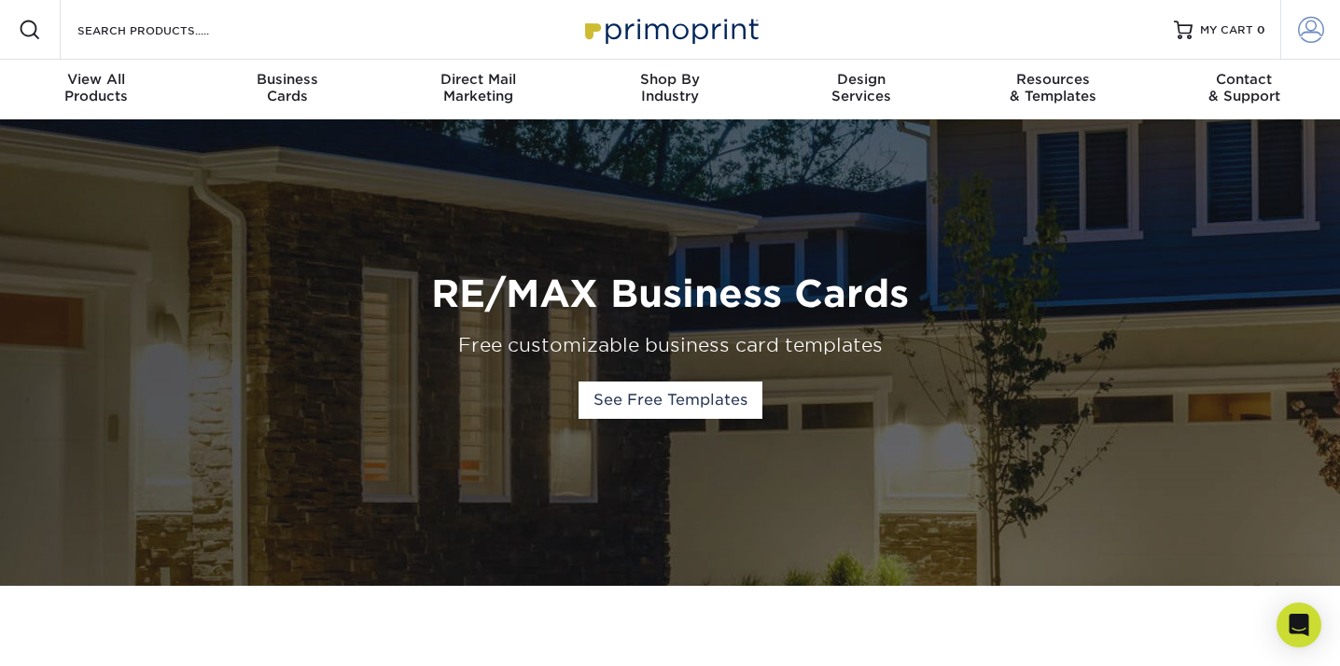
click at [1306, 27] on span at bounding box center [1311, 30] width 26 height 26
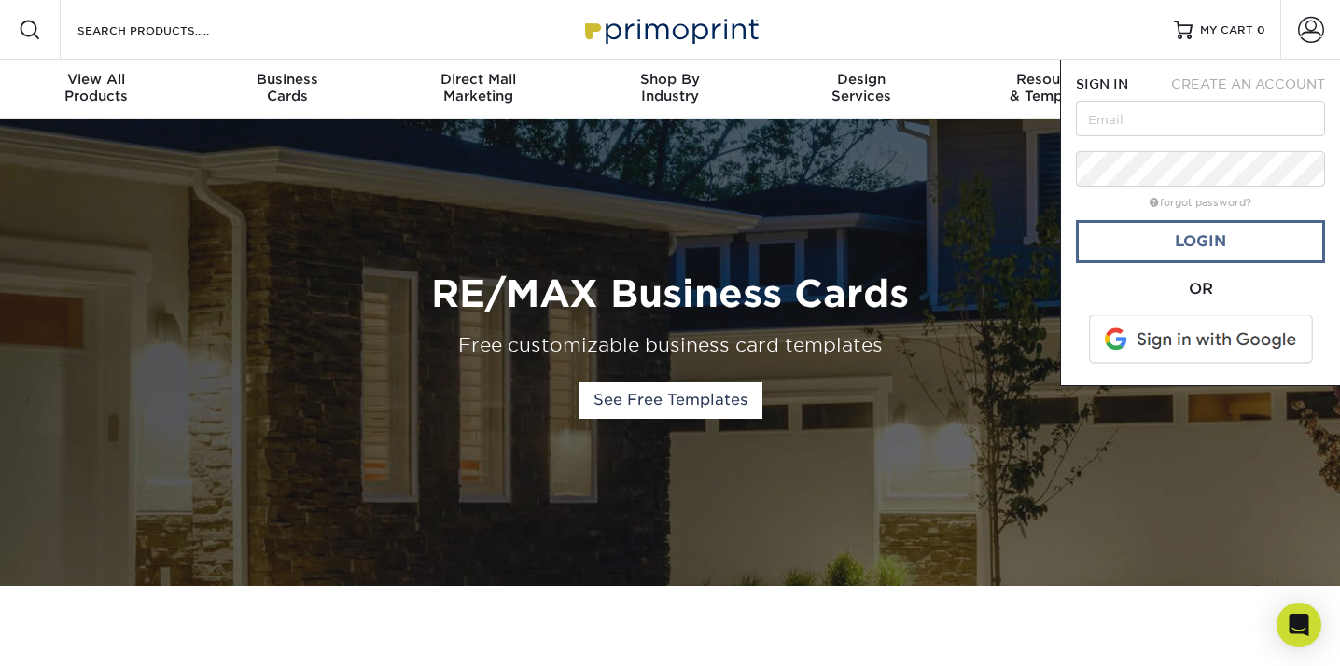
click at [1202, 256] on link "Login" at bounding box center [1200, 241] width 249 height 43
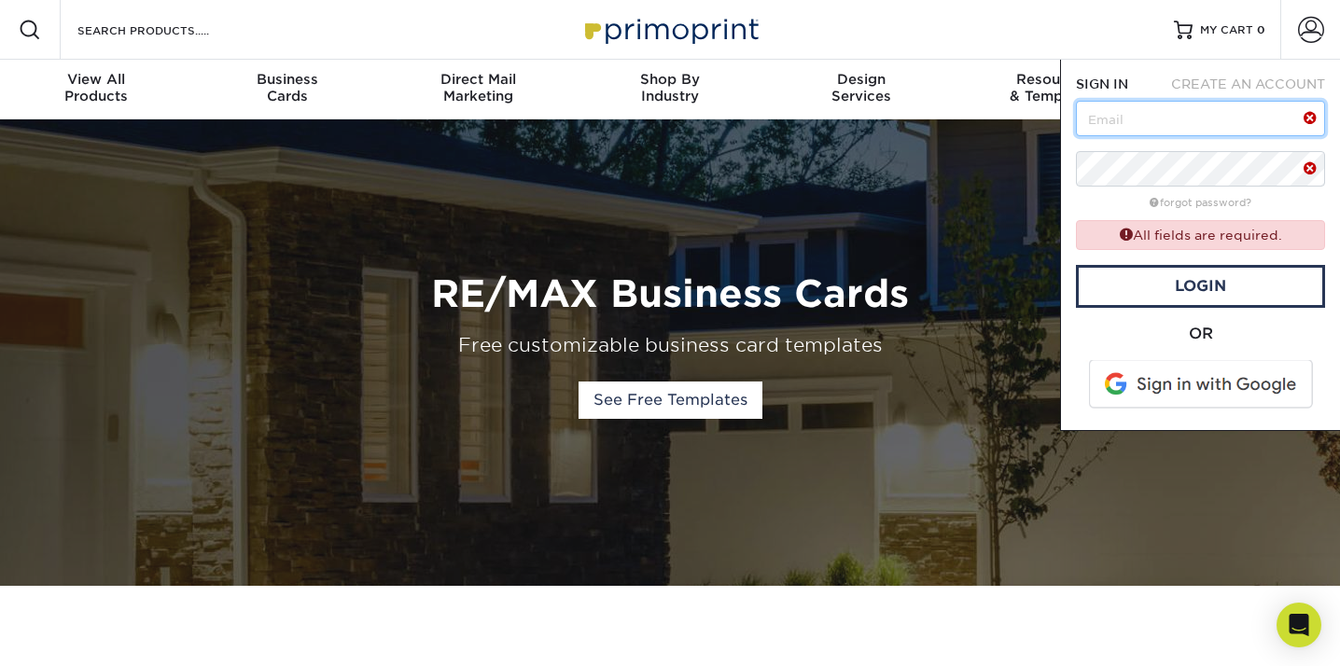
click at [1202, 128] on input "text" at bounding box center [1200, 118] width 249 height 35
type input "[EMAIL_ADDRESS][DOMAIN_NAME]"
click at [1205, 254] on form "SIGN IN CREATE AN ACCOUNT max.fabri2@gmail.com forgot password? All fields are …" at bounding box center [1200, 245] width 249 height 341
click at [1192, 284] on link "Login" at bounding box center [1200, 286] width 249 height 43
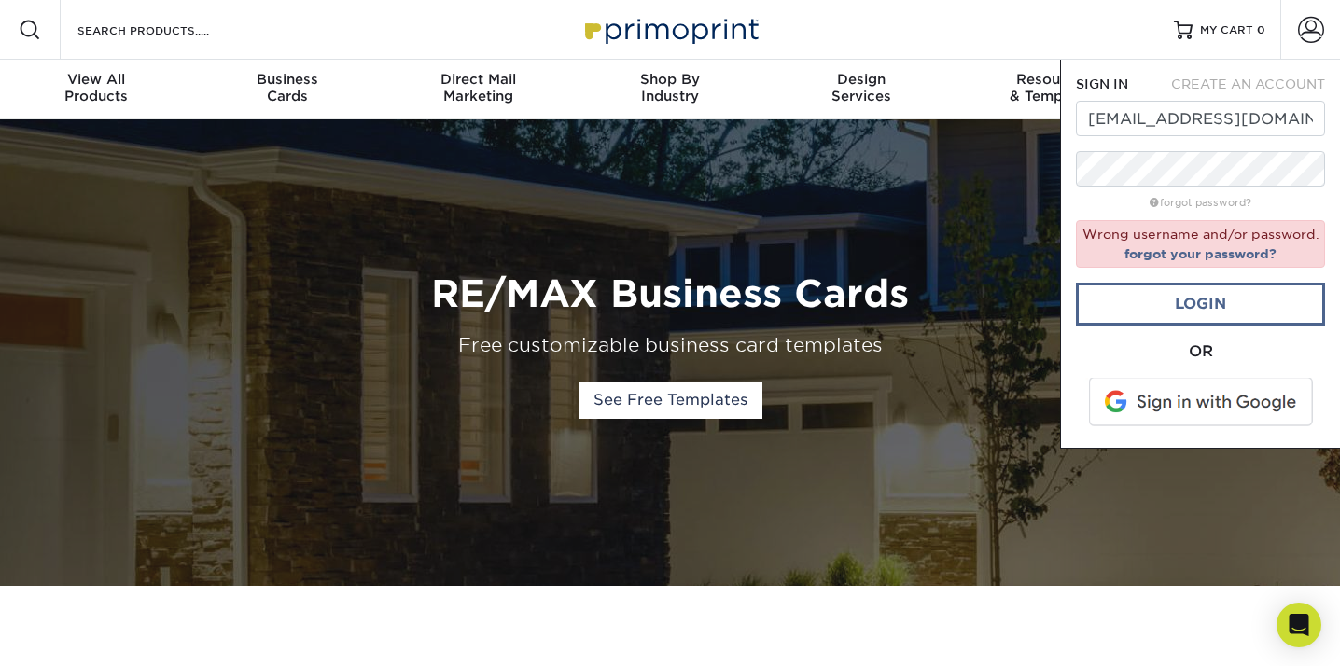
click at [1155, 300] on link "Login" at bounding box center [1200, 304] width 249 height 43
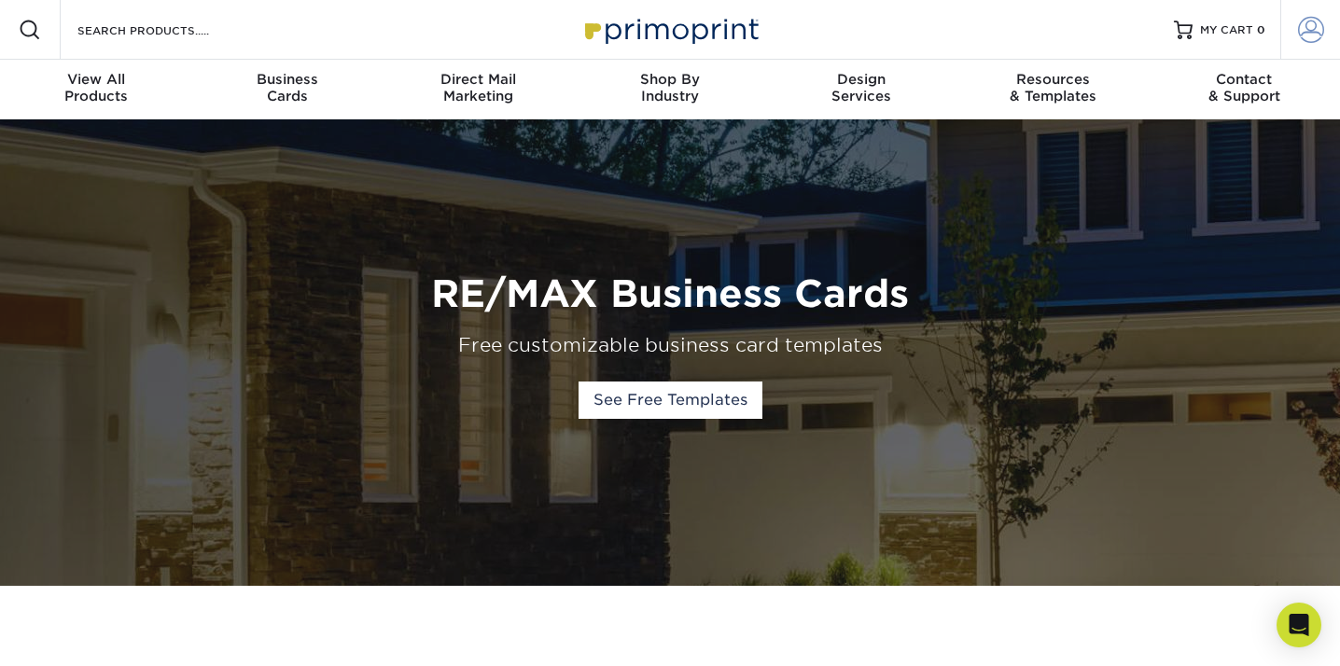
click at [1326, 49] on link "Account" at bounding box center [1310, 30] width 60 height 60
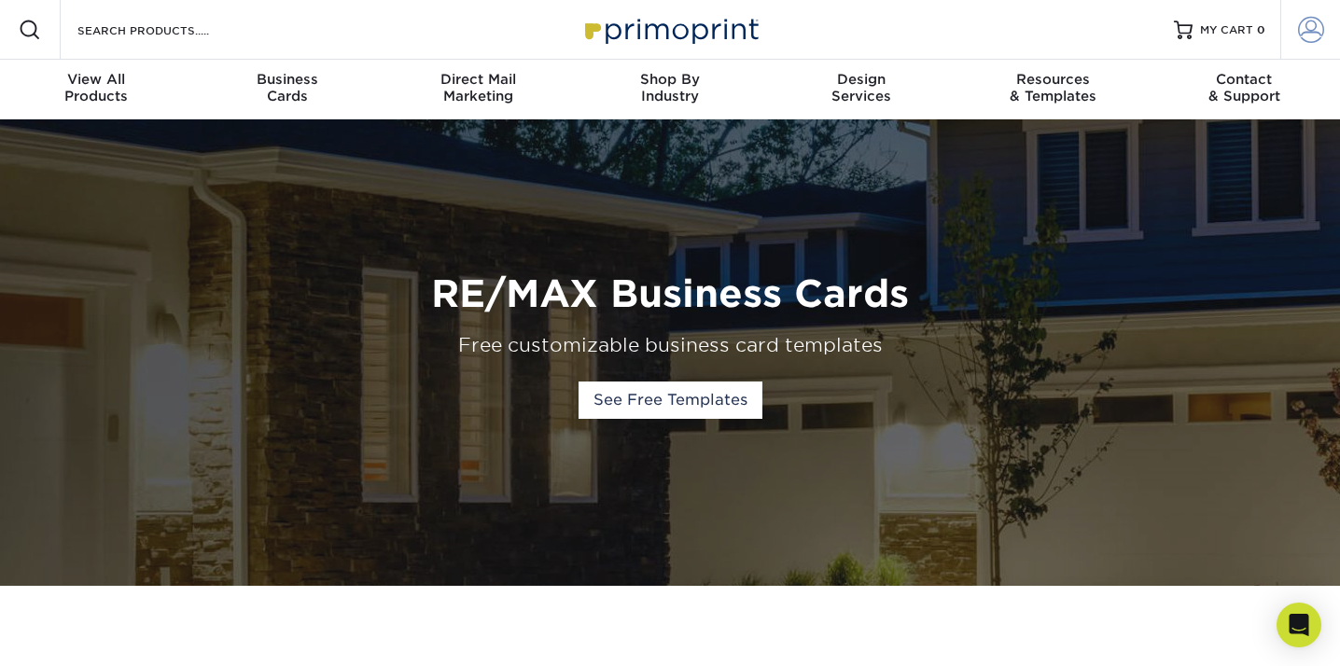
click at [1326, 53] on link "Account" at bounding box center [1310, 30] width 60 height 60
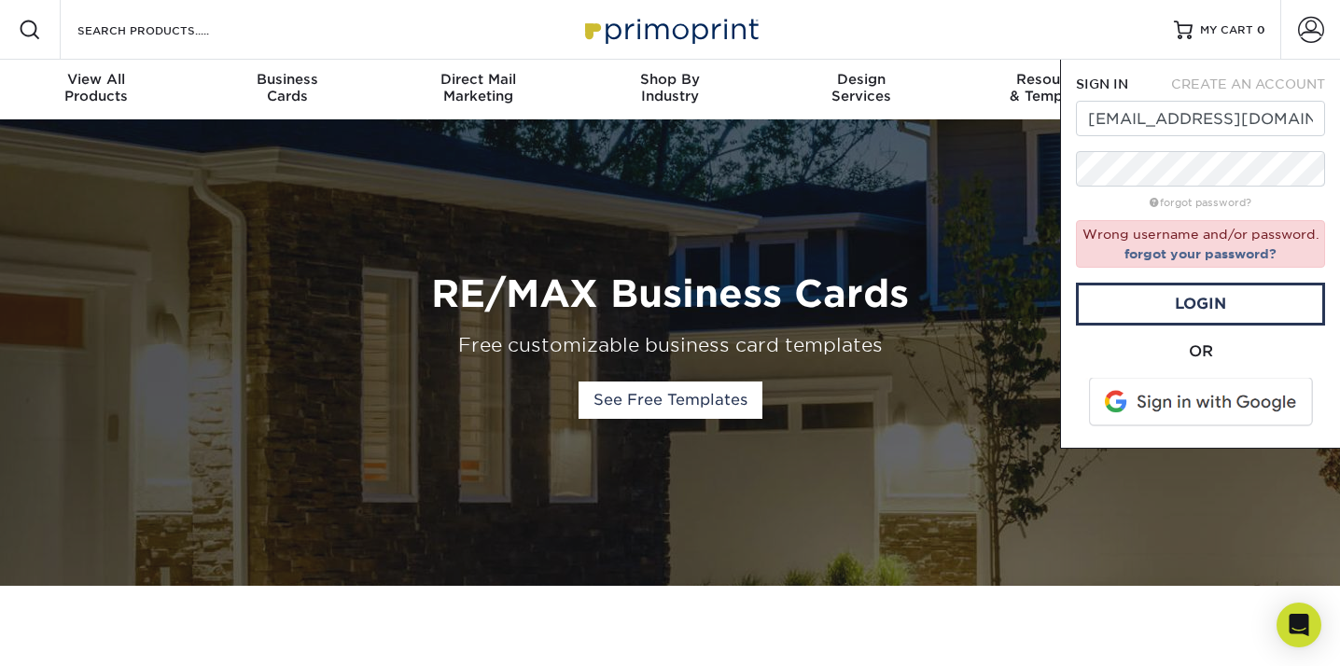
click at [1169, 189] on form "SIGN IN CREATE AN ACCOUNT max.fabri2@gmail.com forgot password? Wrong username …" at bounding box center [1200, 254] width 249 height 358
click at [1216, 73] on div "SIGN IN CREATE AN ACCOUNT max.fabri2@gmail.com forgot password? Wrong username …" at bounding box center [1200, 254] width 280 height 389
click at [1216, 88] on span "CREATE AN ACCOUNT" at bounding box center [1248, 84] width 154 height 15
type input "[EMAIL_ADDRESS][DOMAIN_NAME]"
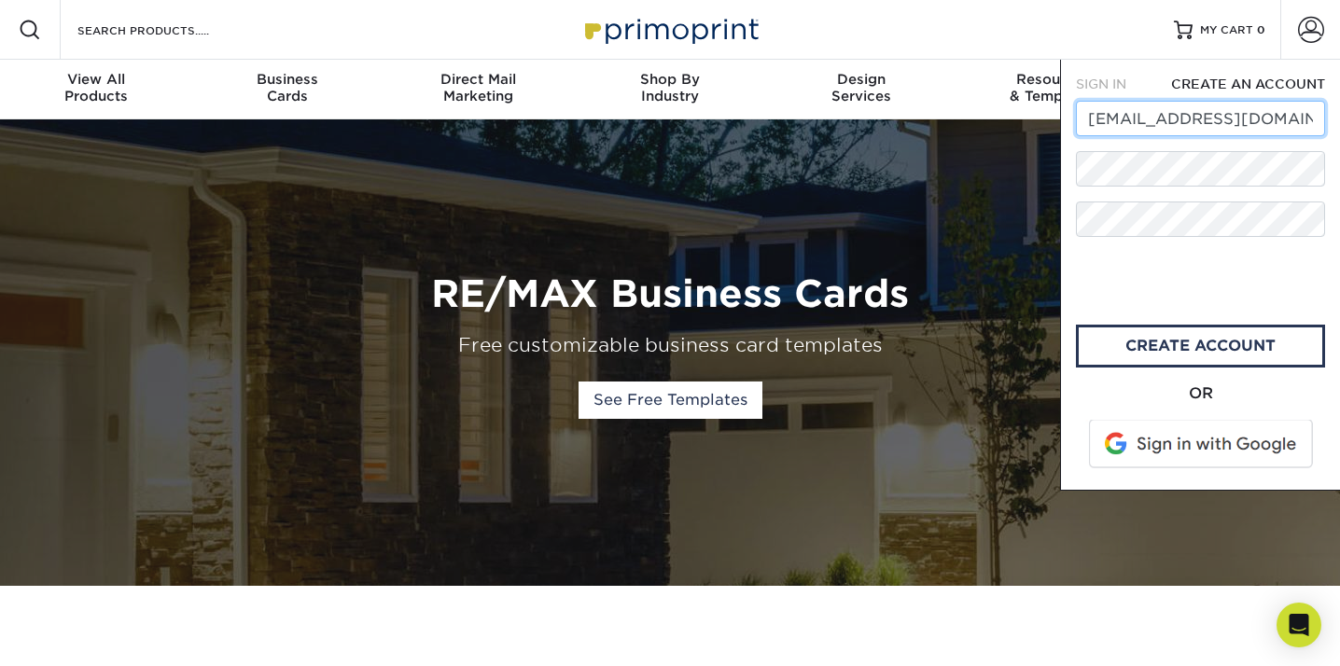
click at [1209, 113] on input "[EMAIL_ADDRESS][DOMAIN_NAME]" at bounding box center [1200, 118] width 249 height 35
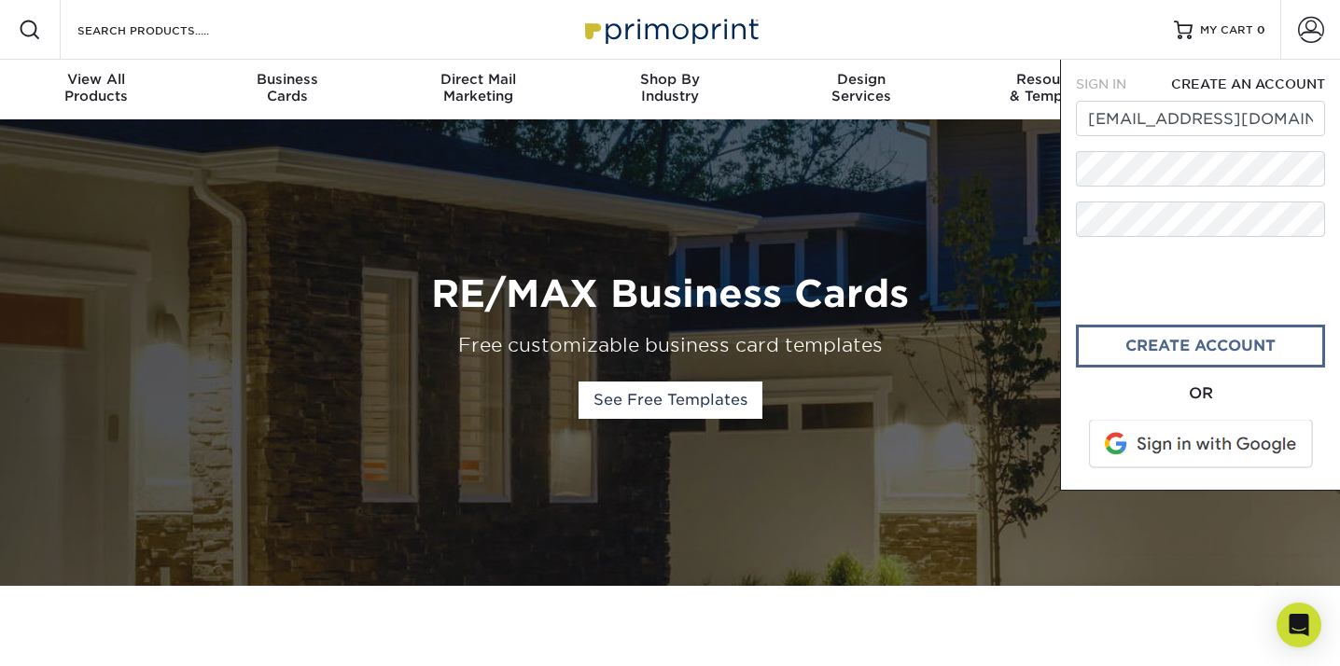
click at [1206, 340] on link "create account" at bounding box center [1200, 346] width 249 height 43
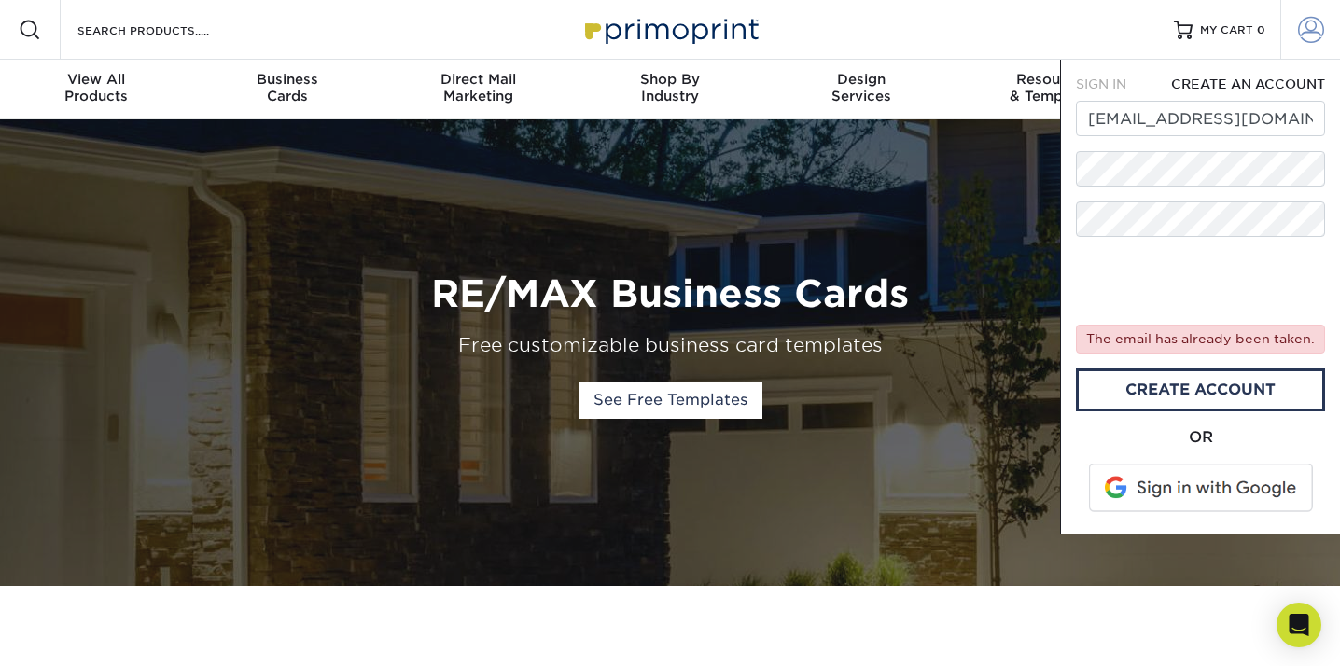
click at [1304, 36] on span at bounding box center [1311, 30] width 26 height 26
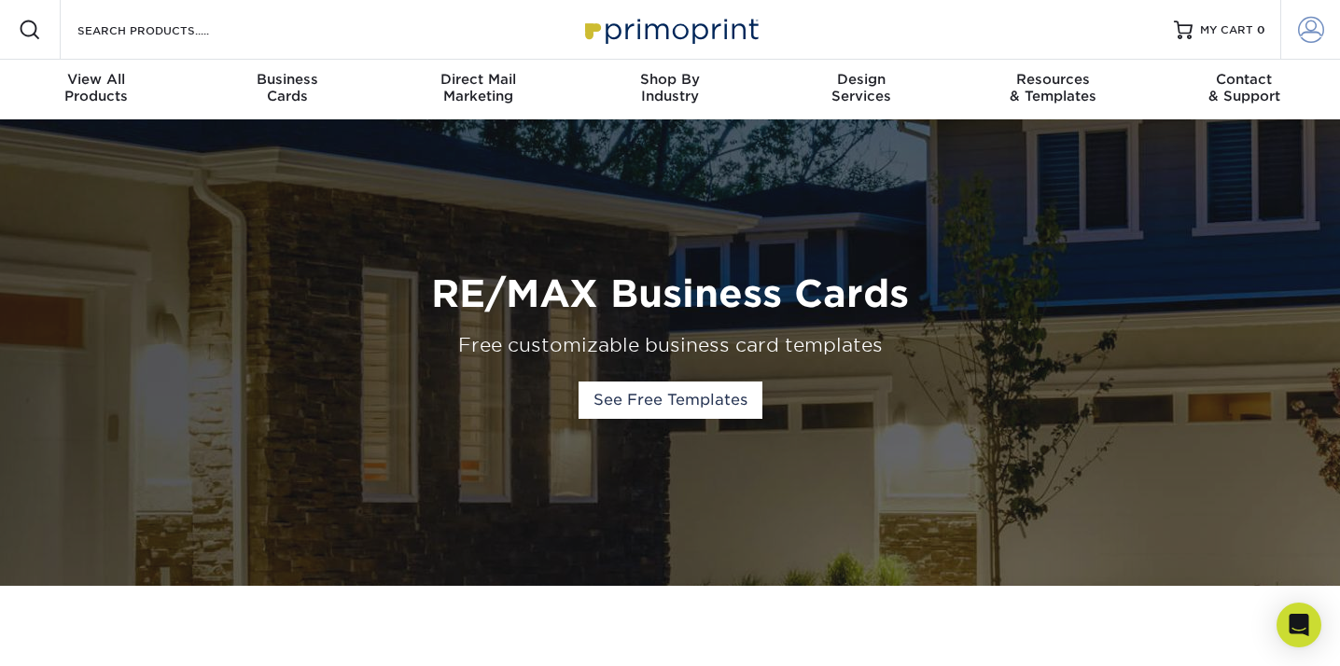
click at [1294, 36] on link "Account" at bounding box center [1310, 30] width 60 height 60
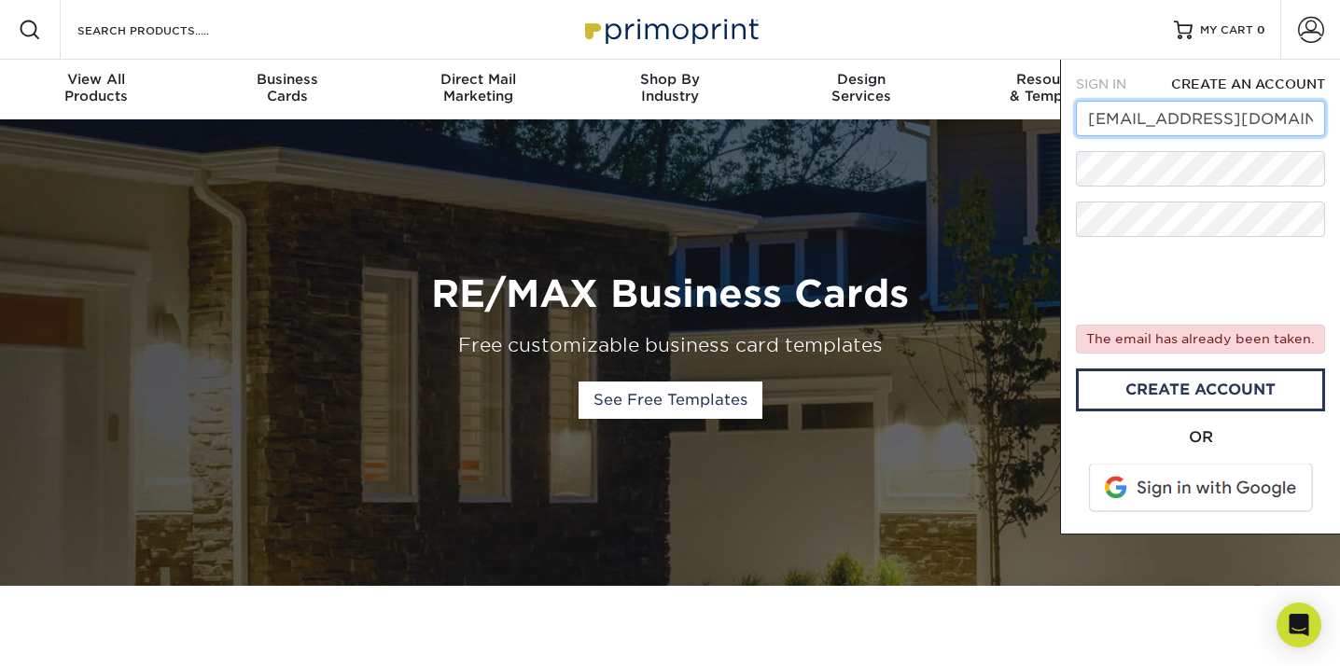
click at [1198, 117] on input "[EMAIL_ADDRESS][DOMAIN_NAME]" at bounding box center [1200, 118] width 249 height 35
click at [1114, 77] on span "SIGN IN" at bounding box center [1101, 84] width 50 height 15
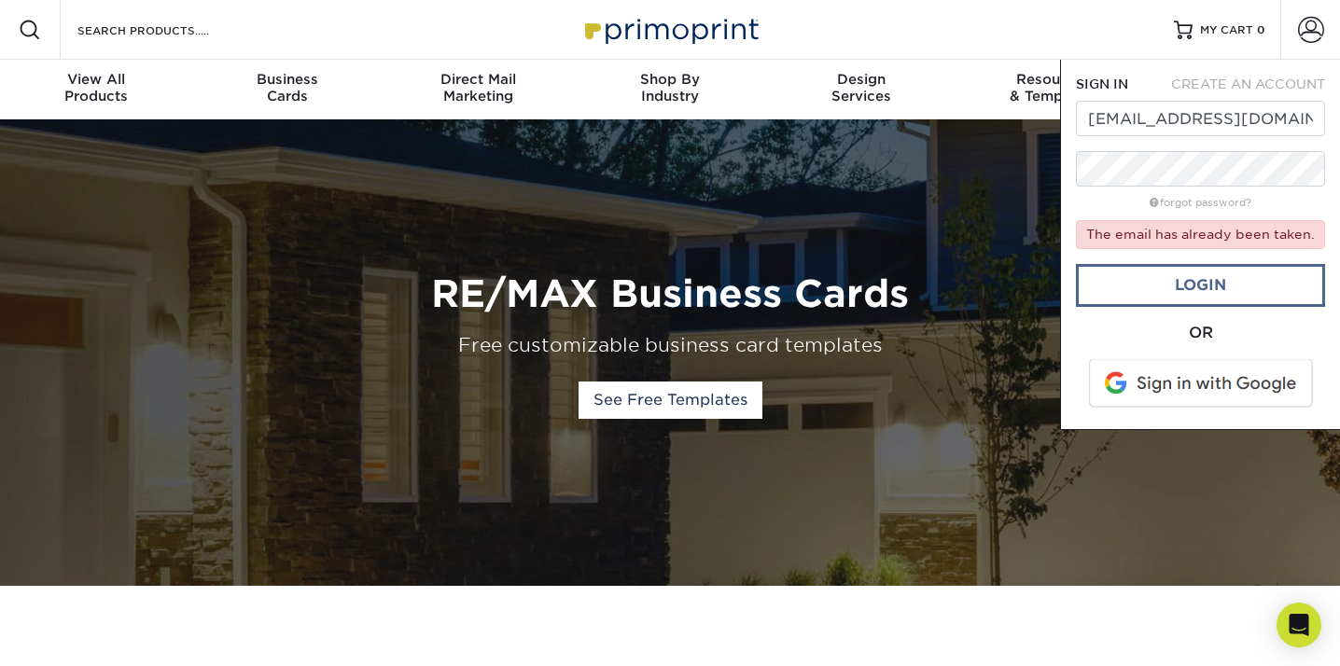
click at [1196, 299] on link "Login" at bounding box center [1200, 285] width 249 height 43
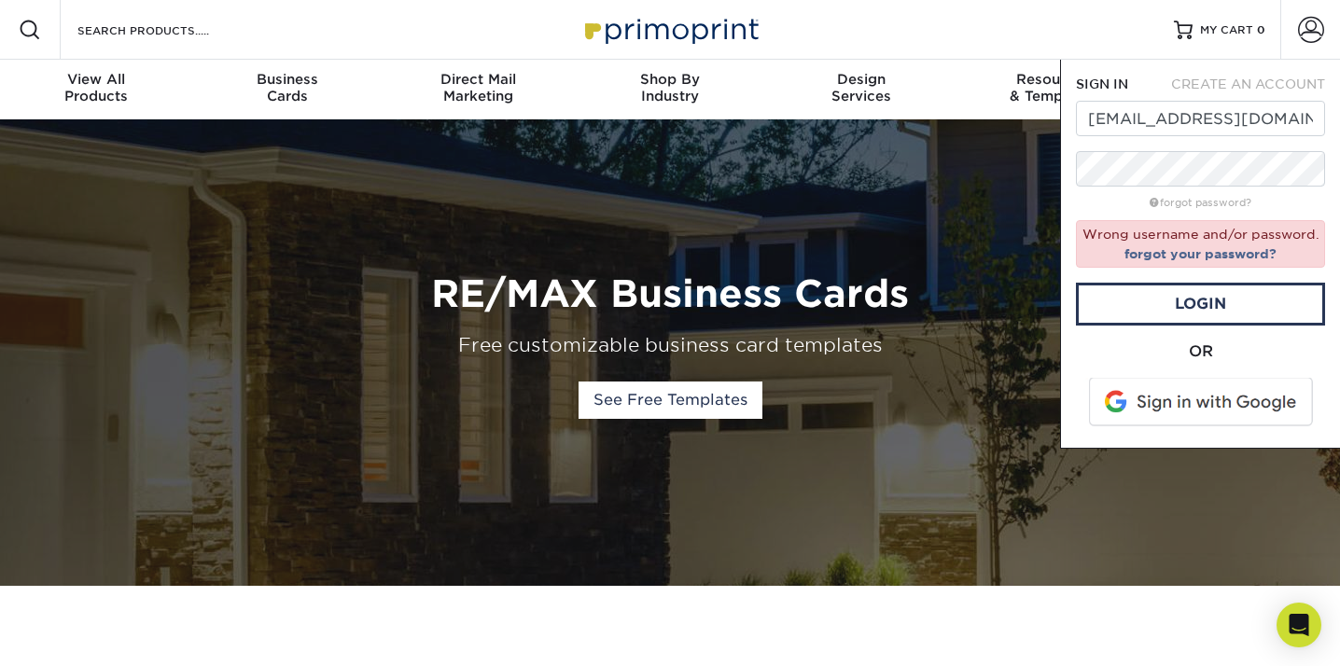
click at [1196, 378] on span at bounding box center [1202, 402] width 238 height 49
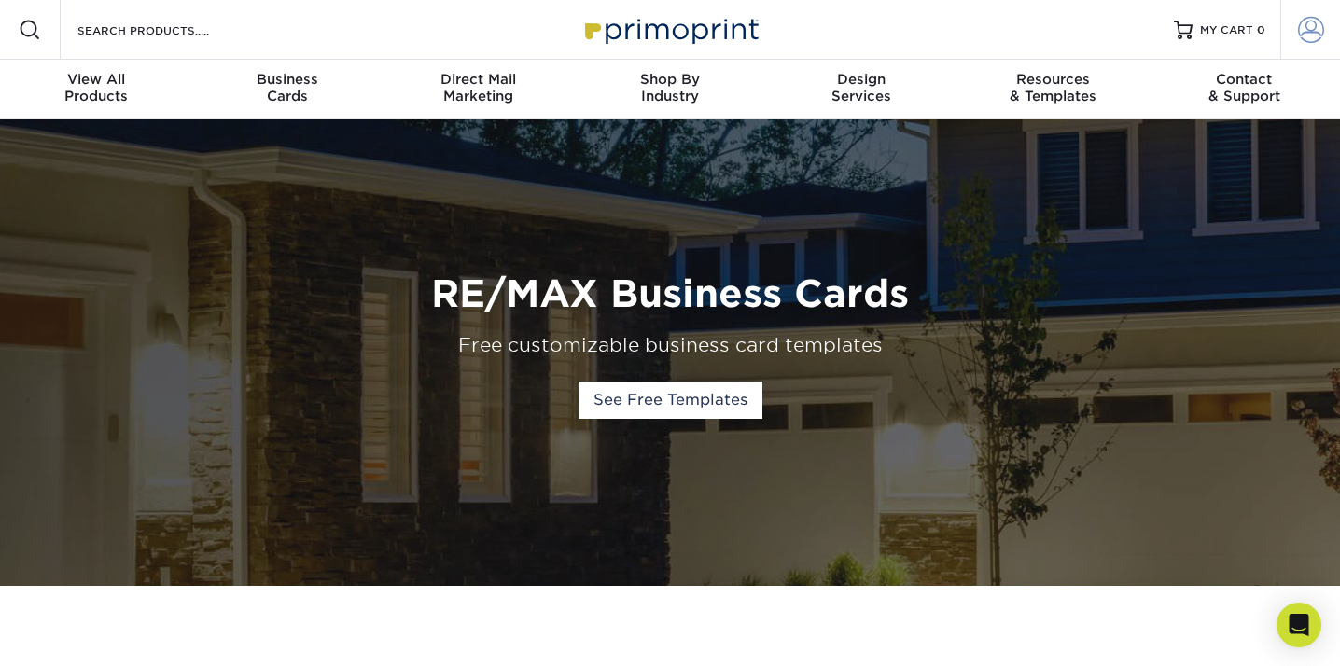
click at [1308, 14] on link "Account" at bounding box center [1310, 30] width 60 height 60
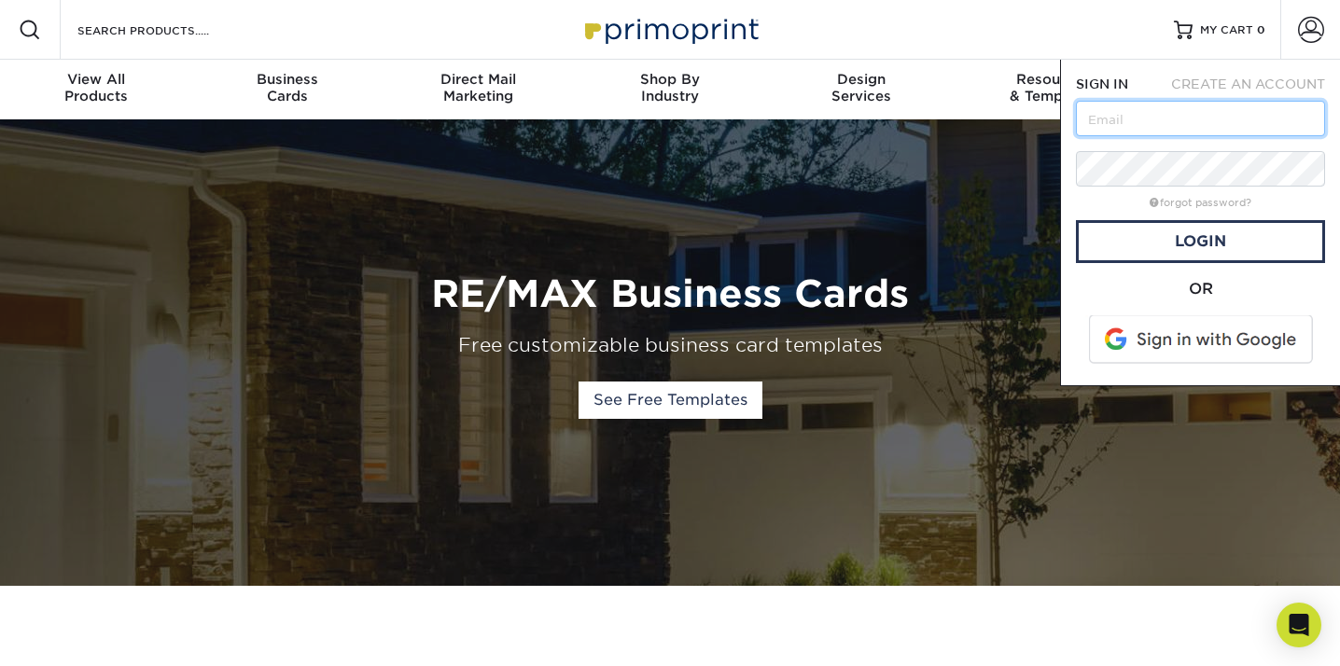
type input "[EMAIL_ADDRESS][DOMAIN_NAME]"
click at [1187, 240] on link "Login" at bounding box center [1200, 241] width 249 height 43
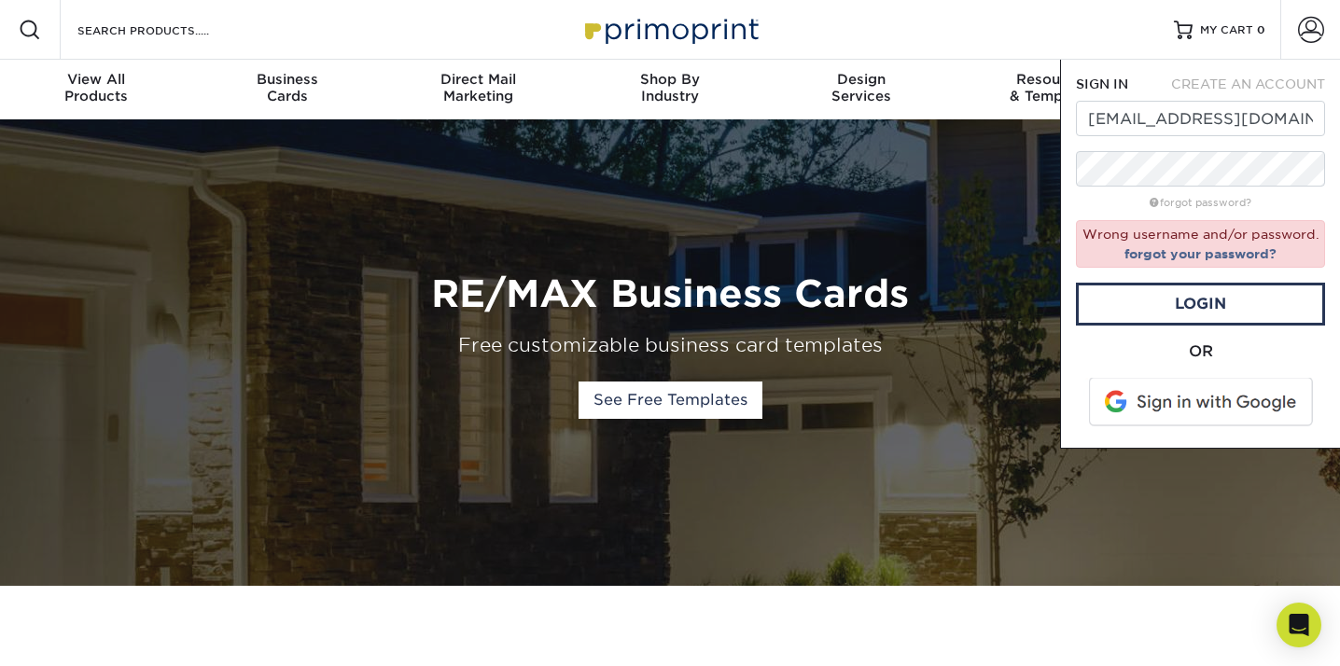
click at [1218, 210] on div "forgot password?" at bounding box center [1200, 201] width 249 height 22
click at [1219, 198] on link "forgot password?" at bounding box center [1201, 203] width 102 height 12
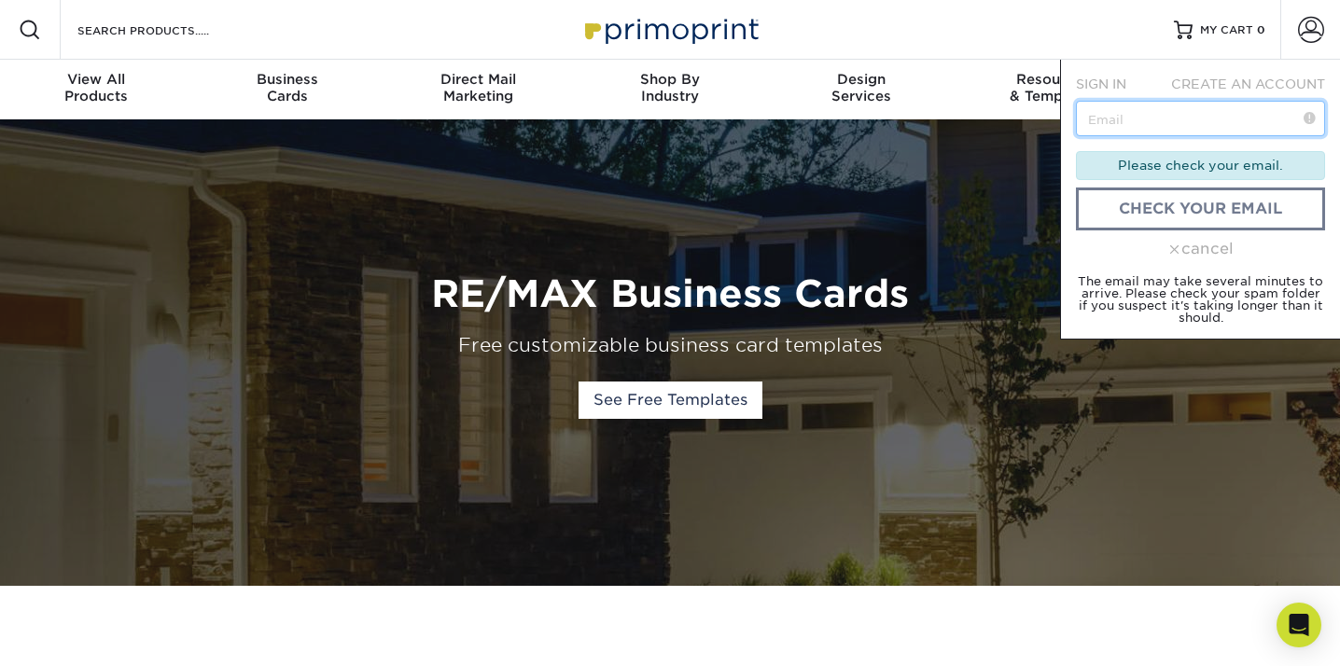
click at [1210, 120] on input "text" at bounding box center [1200, 118] width 249 height 35
type input "[EMAIL_ADDRESS][DOMAIN_NAME]"
click at [1177, 176] on div "Please check your email." at bounding box center [1200, 165] width 249 height 28
click at [1183, 192] on link "check your email" at bounding box center [1200, 209] width 249 height 43
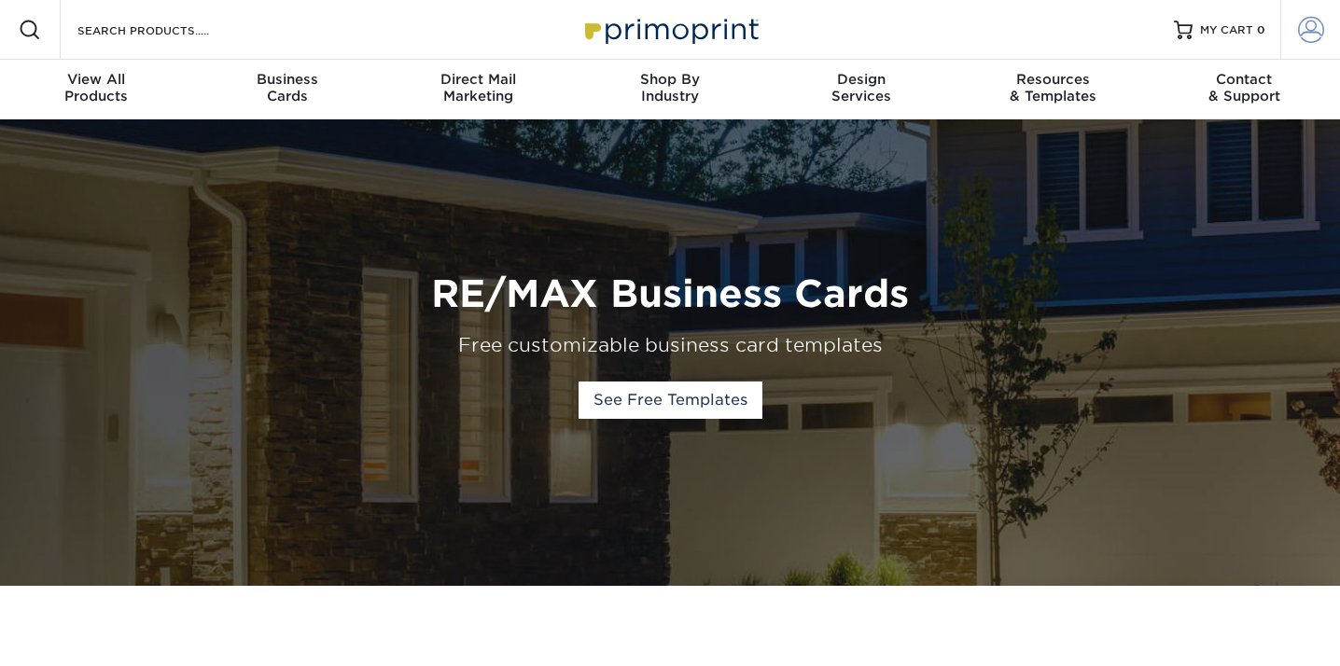
click at [1299, 30] on span at bounding box center [1311, 30] width 26 height 26
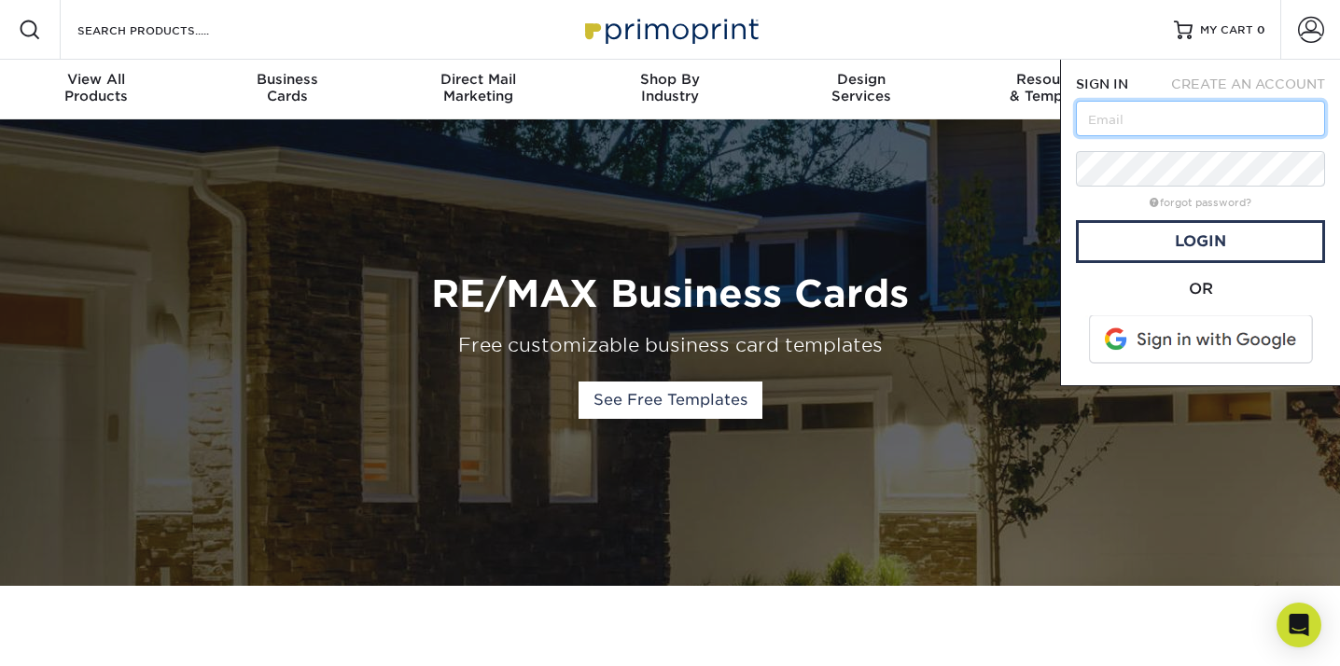
type input "[EMAIL_ADDRESS][DOMAIN_NAME]"
click at [1209, 261] on link "Login" at bounding box center [1200, 241] width 249 height 43
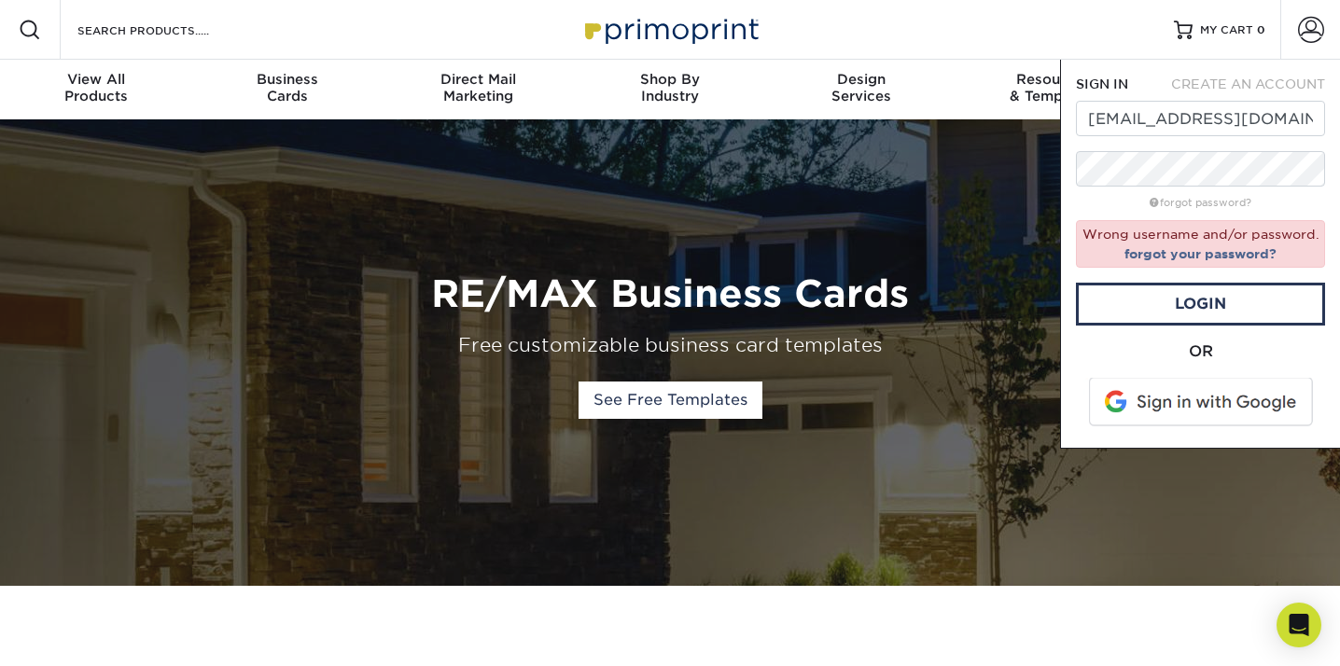
click at [1220, 406] on span at bounding box center [1202, 402] width 238 height 49
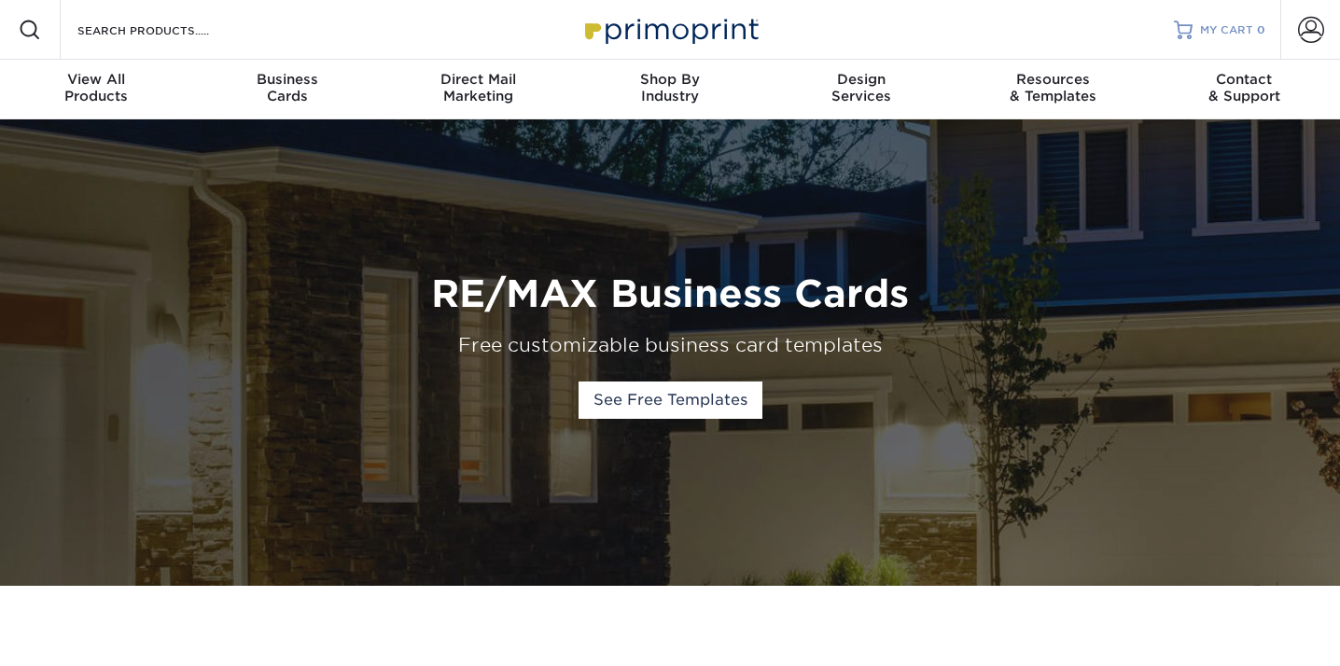
click at [1247, 27] on span "MY CART" at bounding box center [1226, 30] width 53 height 16
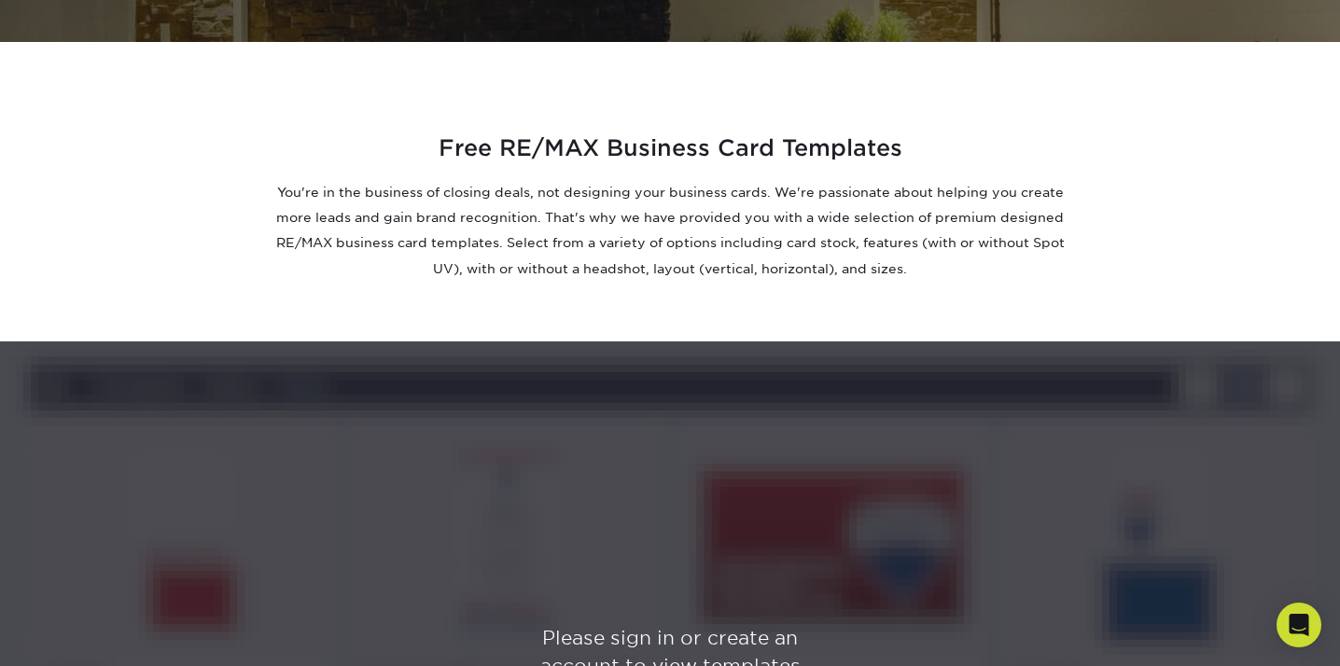
scroll to position [942, 0]
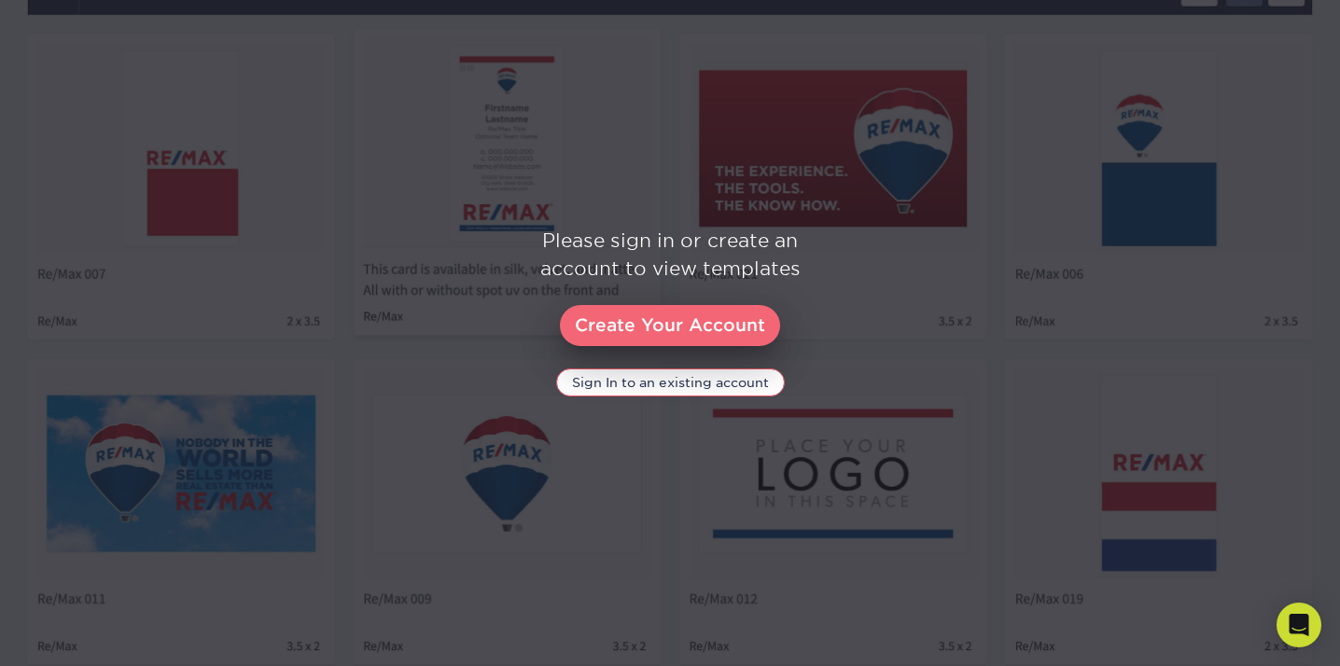
click at [704, 319] on link "Create Your Account" at bounding box center [670, 325] width 220 height 41
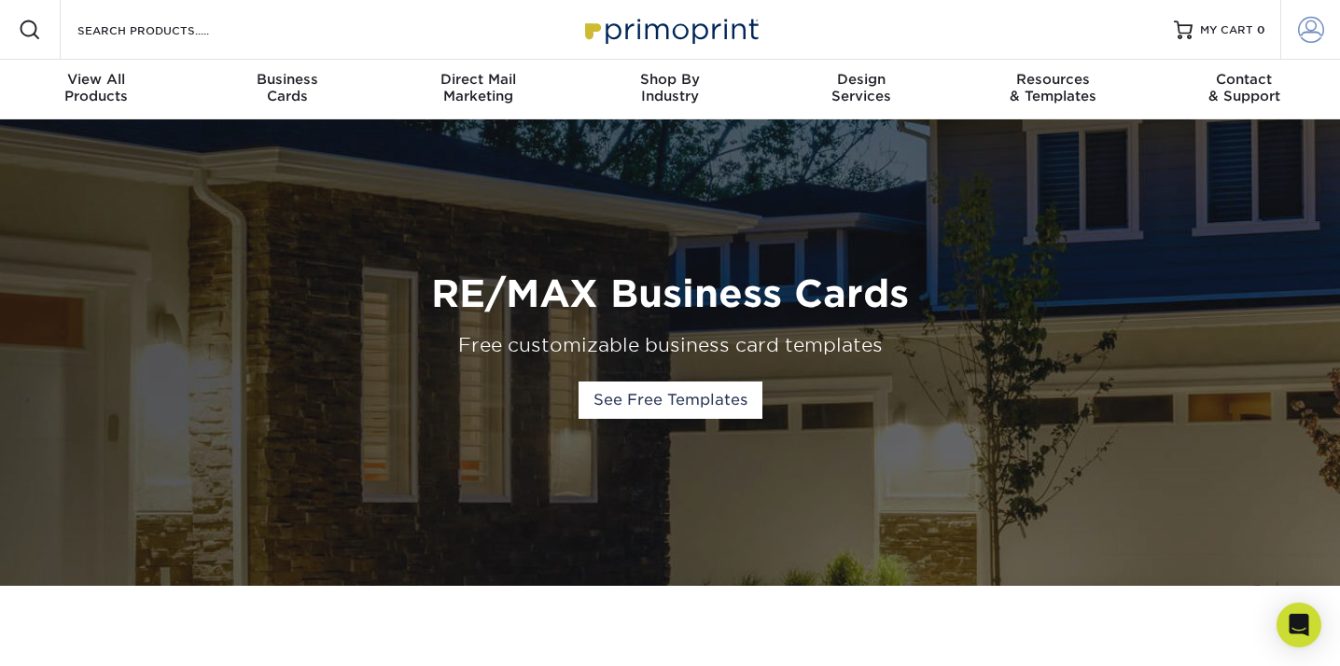
click at [1305, 16] on link "Account" at bounding box center [1310, 30] width 60 height 60
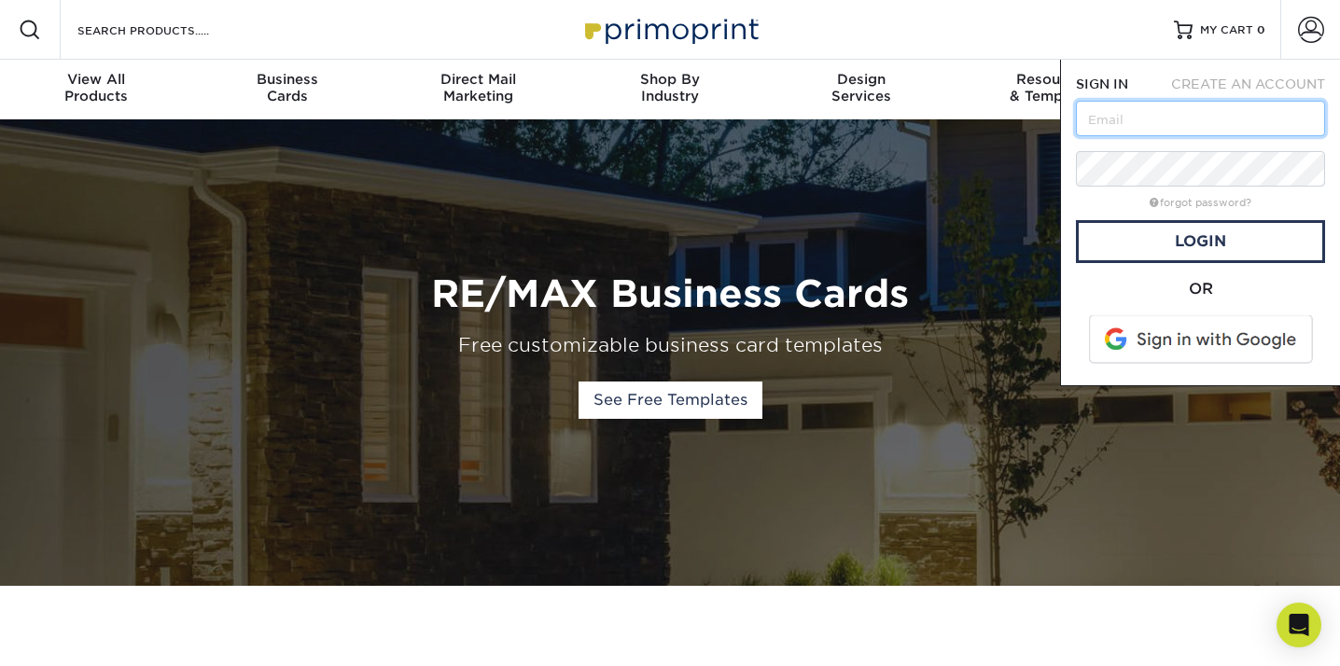
type input "[EMAIL_ADDRESS][DOMAIN_NAME]"
click at [1007, 295] on h1 "RE/MAX Business Cards" at bounding box center [670, 294] width 1105 height 45
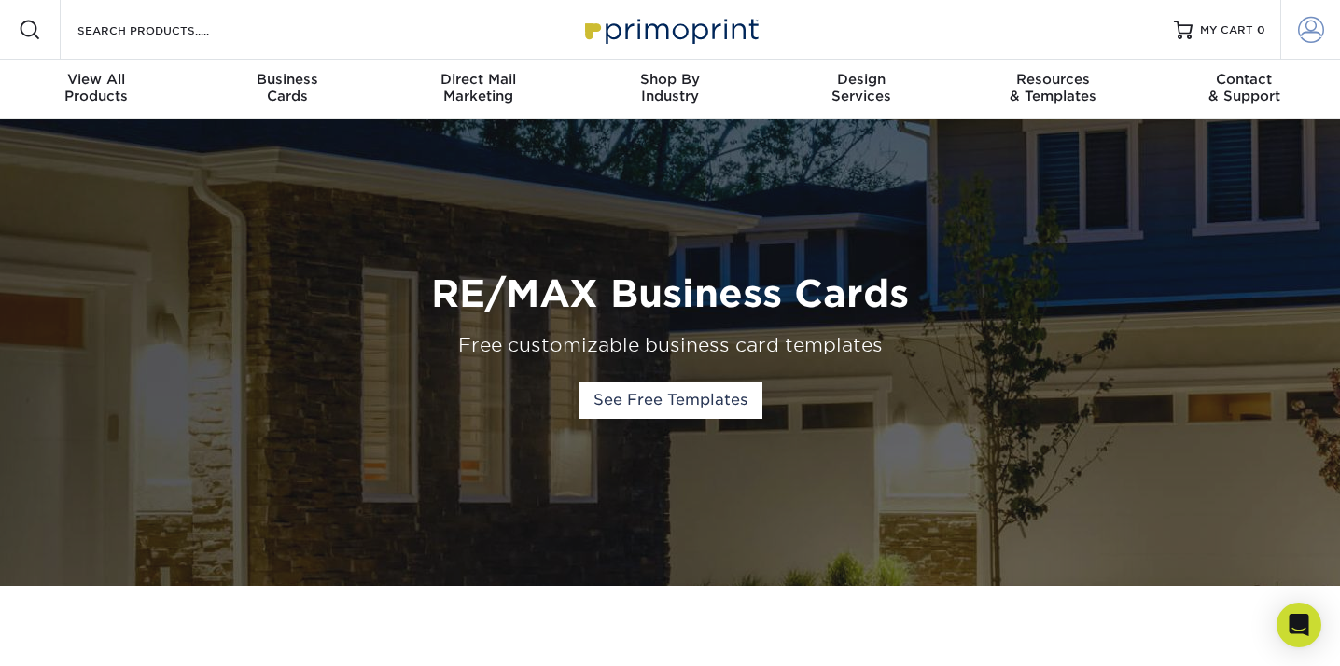
click at [1301, 21] on span at bounding box center [1311, 30] width 26 height 26
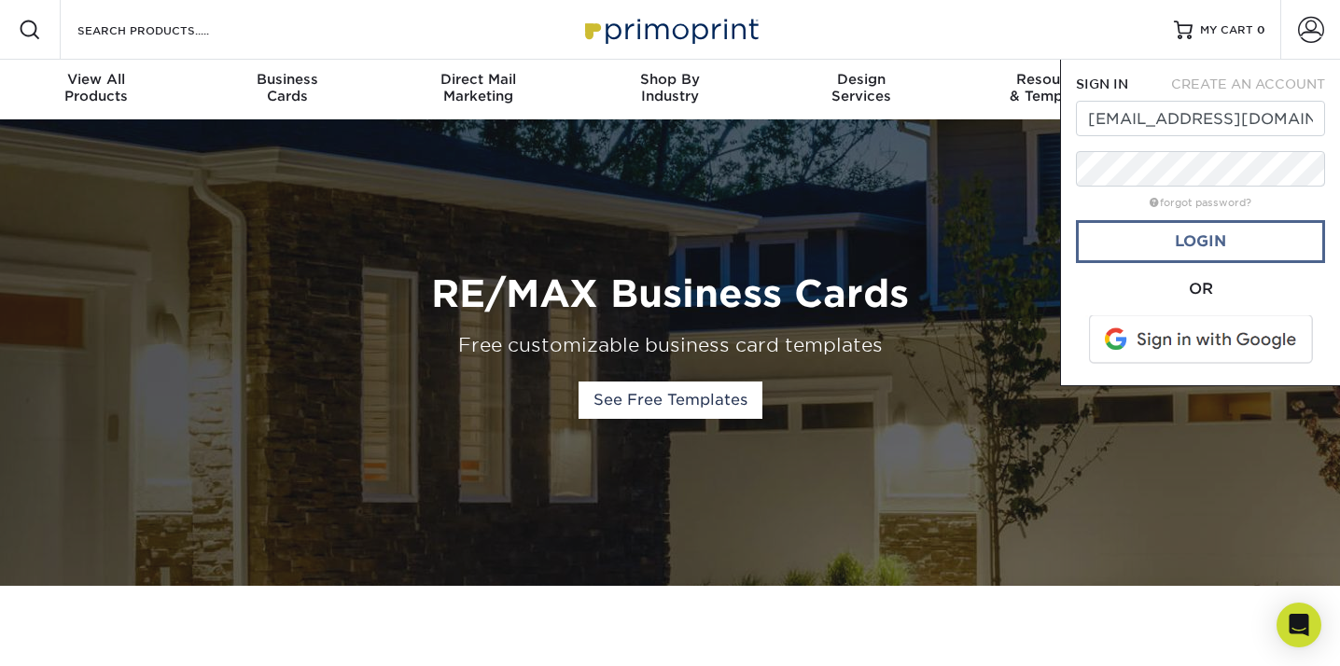
click at [1180, 238] on link "Login" at bounding box center [1200, 241] width 249 height 43
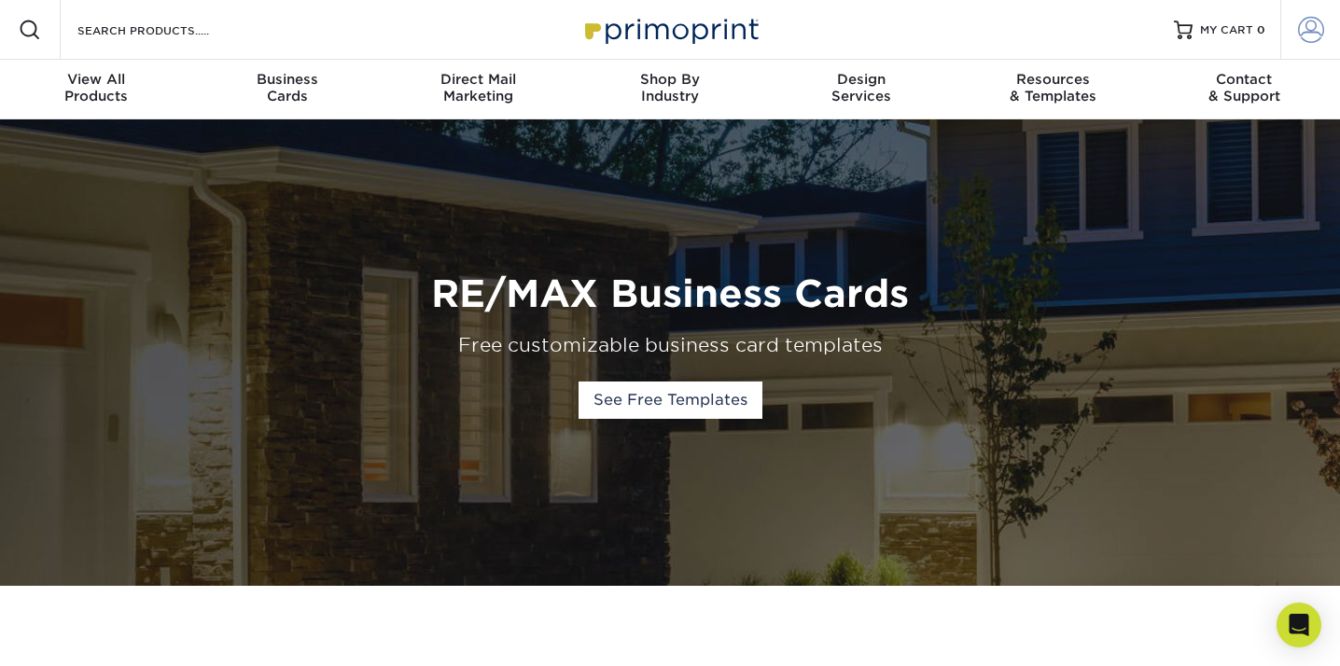
click at [1305, 39] on span at bounding box center [1311, 30] width 26 height 26
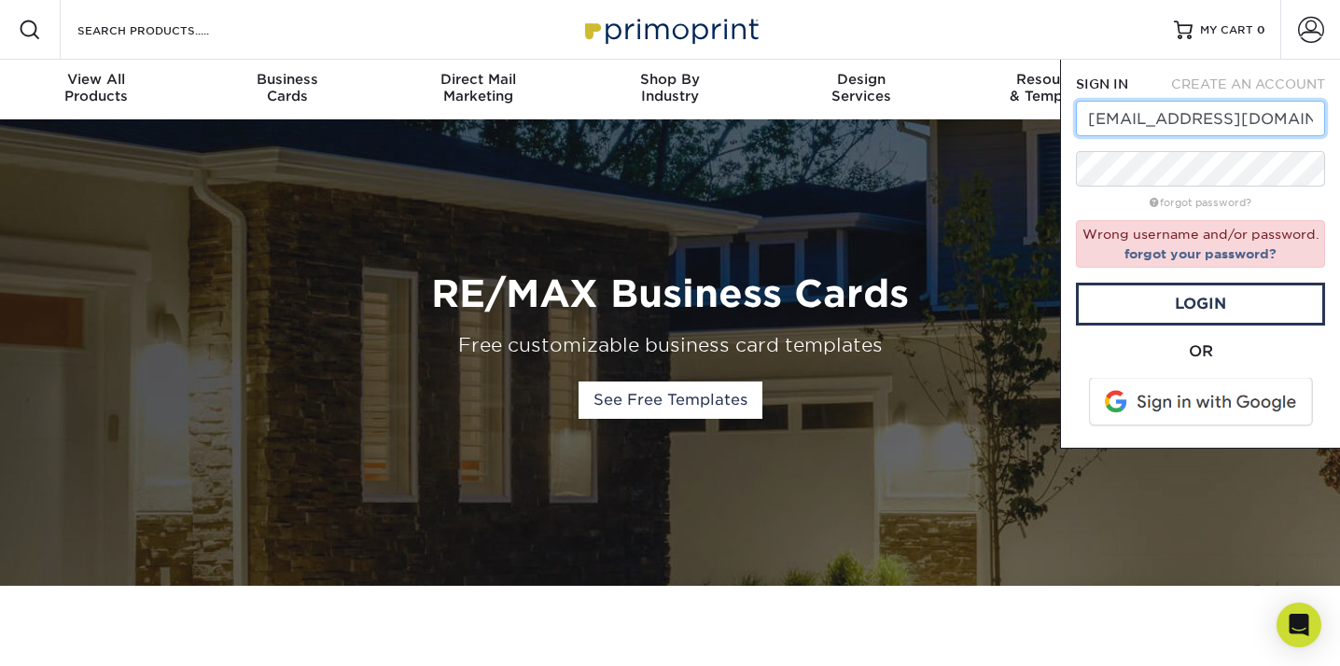
click at [1175, 123] on input "[EMAIL_ADDRESS][DOMAIN_NAME]" at bounding box center [1200, 118] width 249 height 35
